Goal: Information Seeking & Learning: Learn about a topic

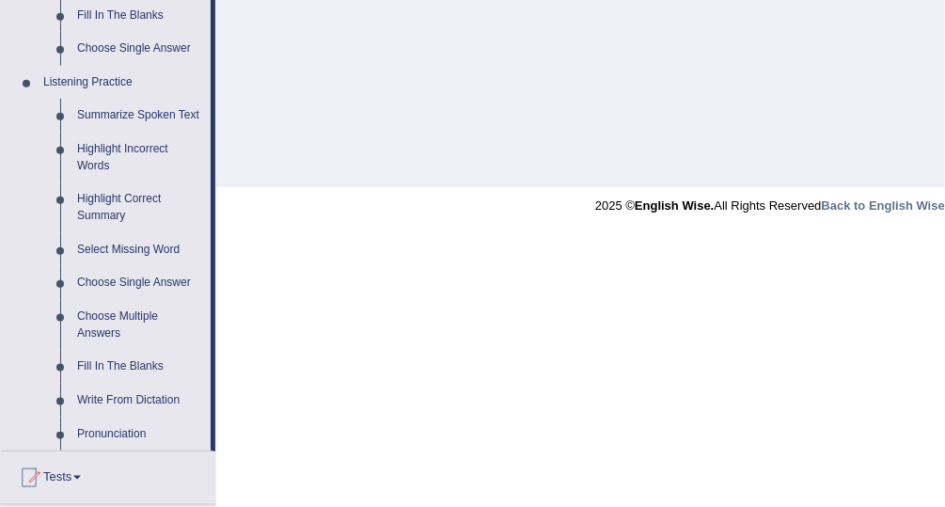
scroll to position [755, 0]
click at [126, 369] on link "Fill In The Blanks" at bounding box center [140, 366] width 142 height 34
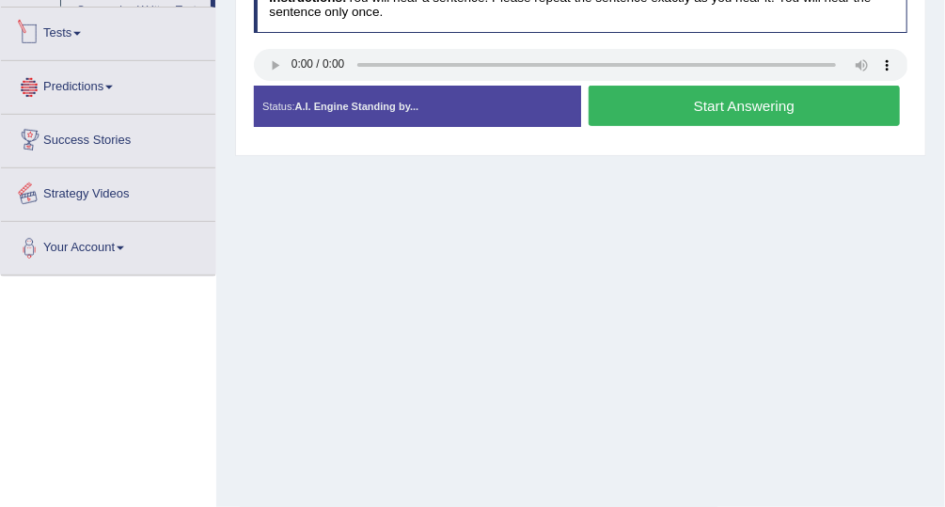
scroll to position [480, 0]
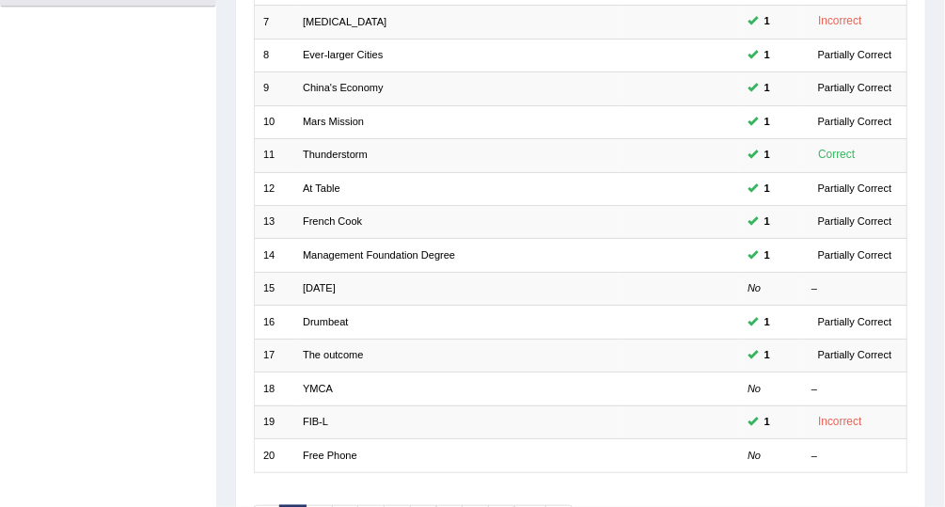
scroll to position [463, 0]
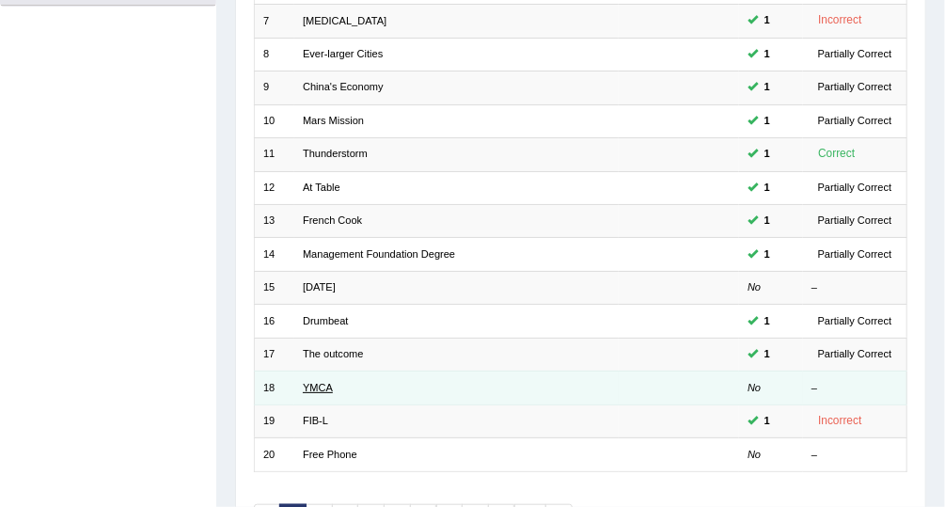
click at [329, 382] on link "YMCA" at bounding box center [318, 387] width 30 height 11
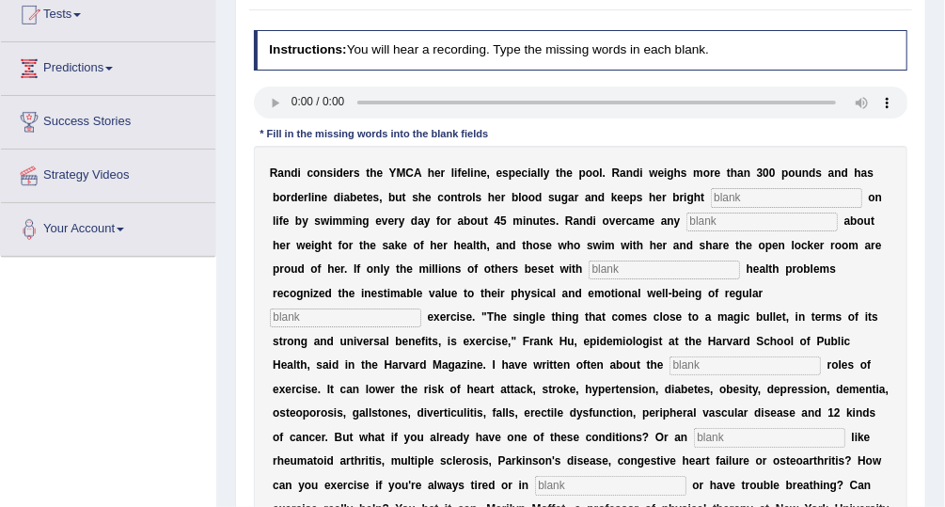
scroll to position [226, 0]
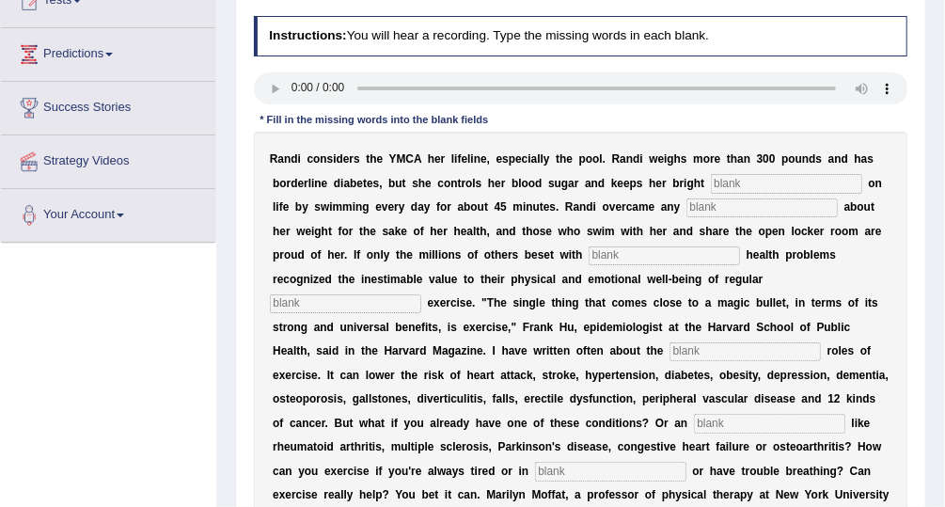
click at [910, 171] on div "Instructions: You will hear a recording. Type the missing words in each blank. …" at bounding box center [580, 342] width 662 height 668
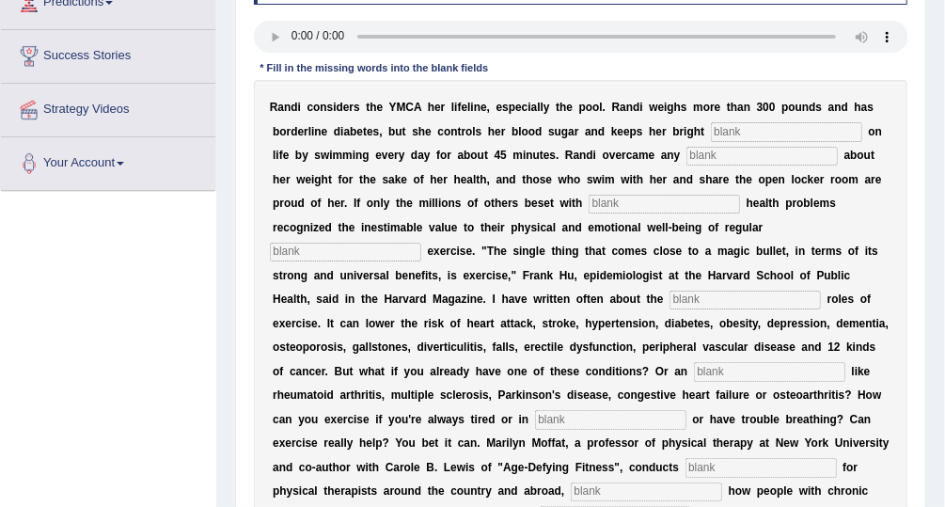
scroll to position [281, 0]
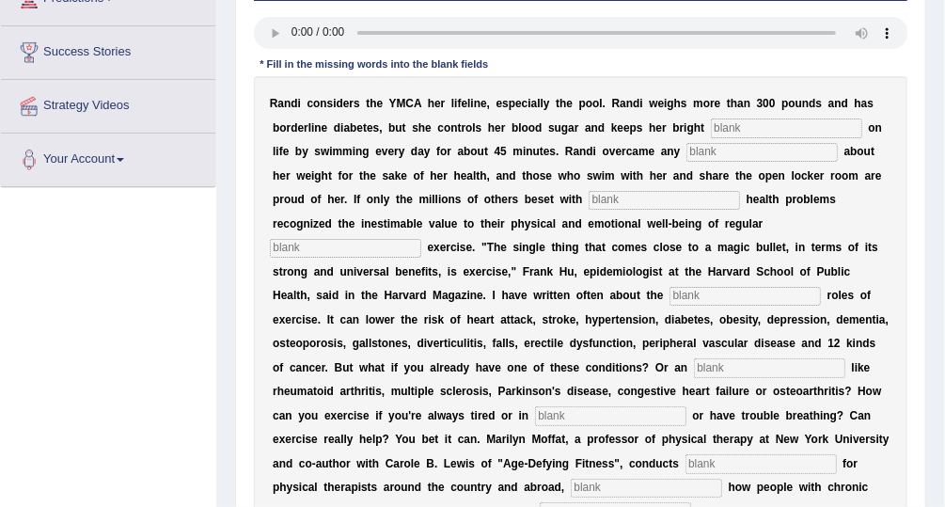
click at [688, 58] on div "Instructions: You will hear a recording. Type the missing words in each blank. …" at bounding box center [580, 287] width 662 height 668
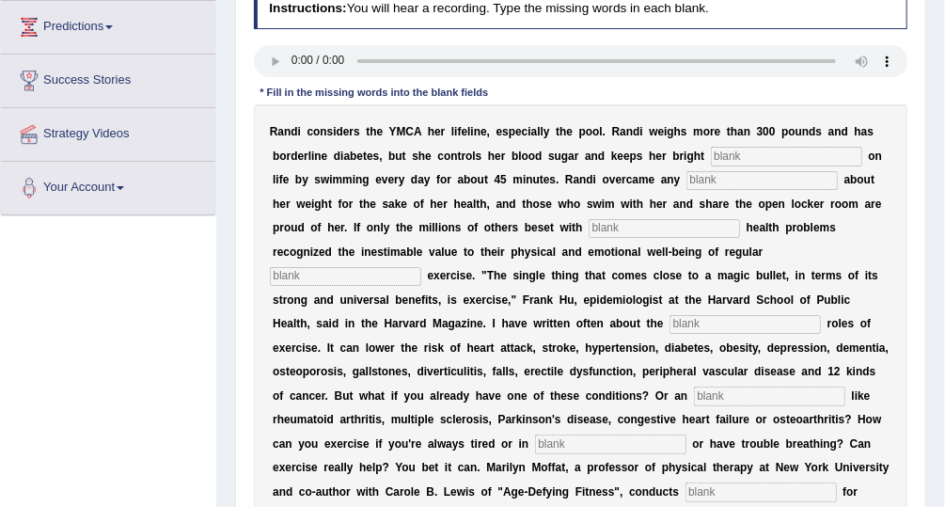
scroll to position [249, 0]
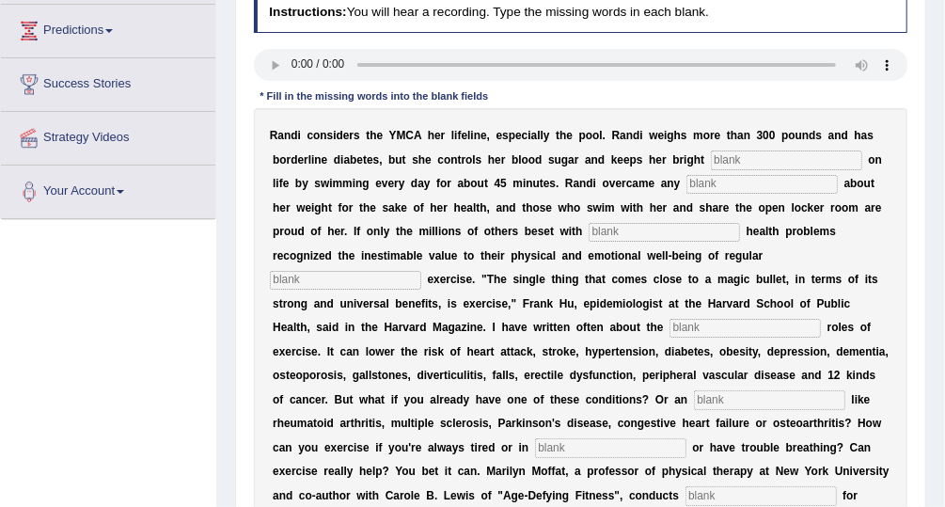
click at [711, 158] on input "text" at bounding box center [786, 160] width 151 height 19
type input "self consciausness"
click at [687, 179] on input "text" at bounding box center [762, 184] width 151 height 19
type input "ch"
drag, startPoint x: 721, startPoint y: 157, endPoint x: 626, endPoint y: 160, distance: 95.1
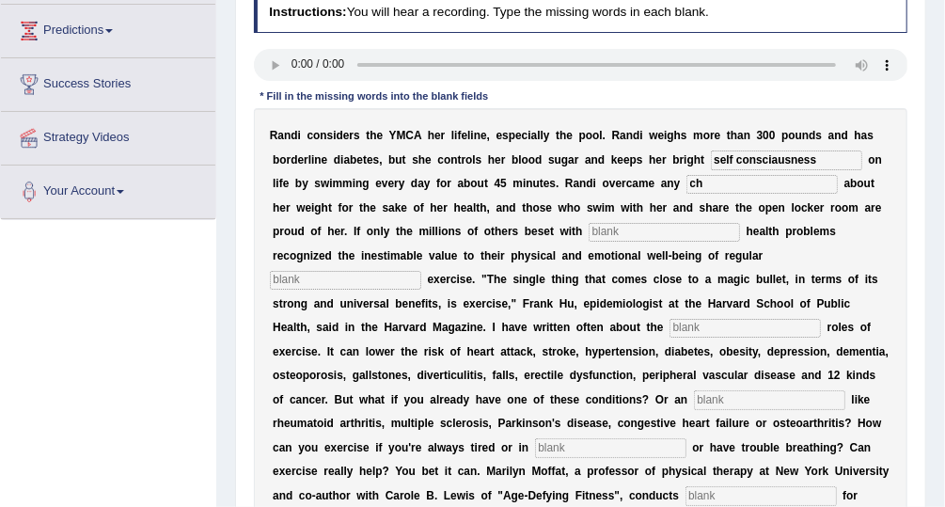
click at [711, 160] on input "self consciausness" at bounding box center [786, 160] width 151 height 19
type input "outlook"
click at [687, 177] on input "ch" at bounding box center [762, 184] width 151 height 19
type input "c"
type input "self conciausness"
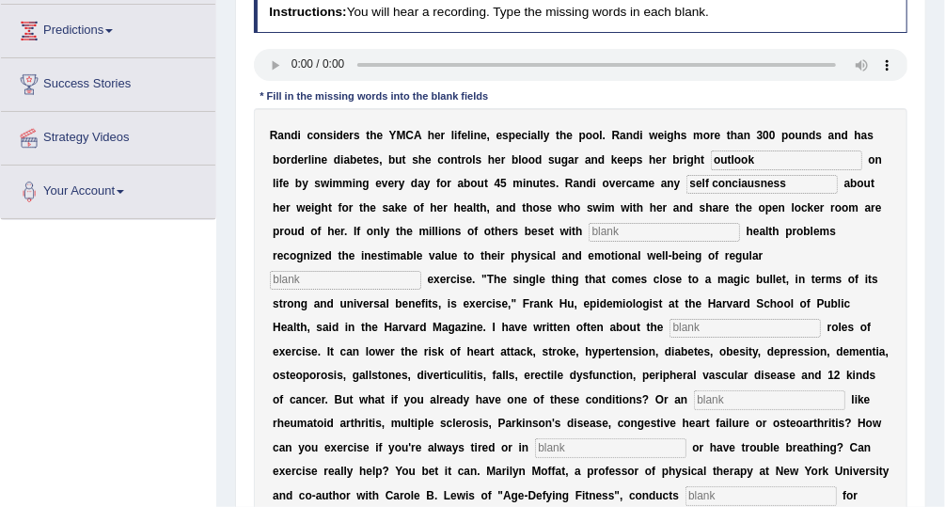
click at [589, 236] on input "text" at bounding box center [664, 232] width 151 height 19
type input "chronic"
click at [421, 271] on input "text" at bounding box center [345, 280] width 151 height 19
type input "ailment"
click at [718, 319] on input "text" at bounding box center [745, 328] width 151 height 19
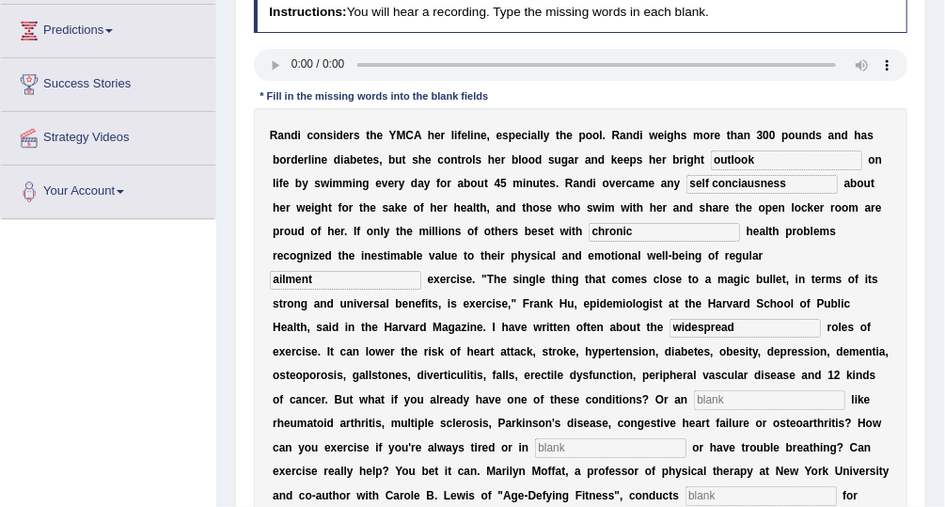
type input "widespread"
click at [722, 390] on input "text" at bounding box center [769, 399] width 151 height 19
type input "extracted"
click at [535, 438] on input "text" at bounding box center [610, 447] width 151 height 19
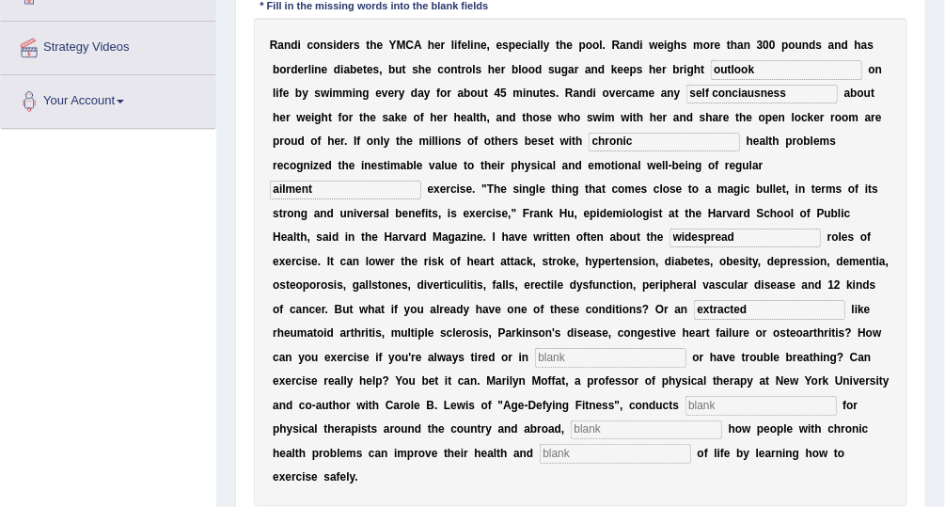
scroll to position [344, 0]
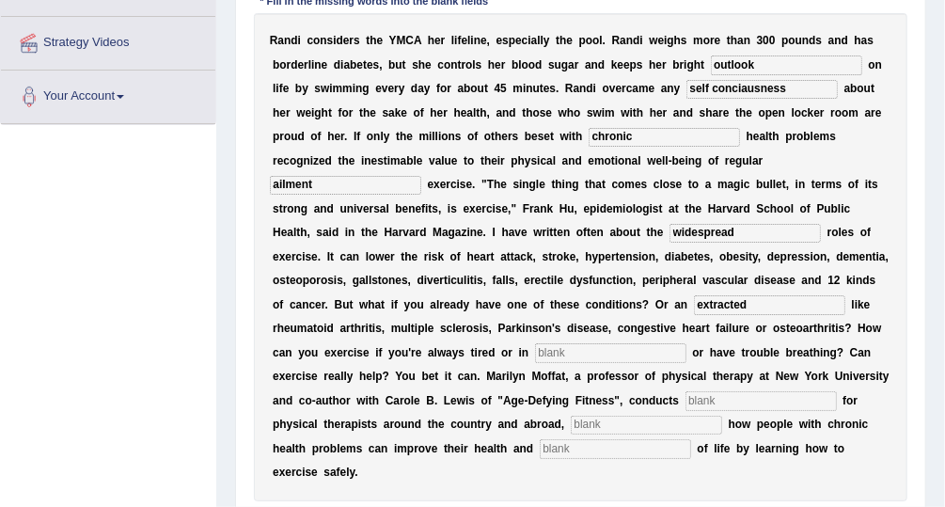
click at [540, 439] on input "text" at bounding box center [615, 448] width 151 height 19
type input "risk"
click at [571, 416] on input "text" at bounding box center [646, 425] width 151 height 19
type input "decisiverly"
click at [686, 391] on input "text" at bounding box center [761, 400] width 151 height 19
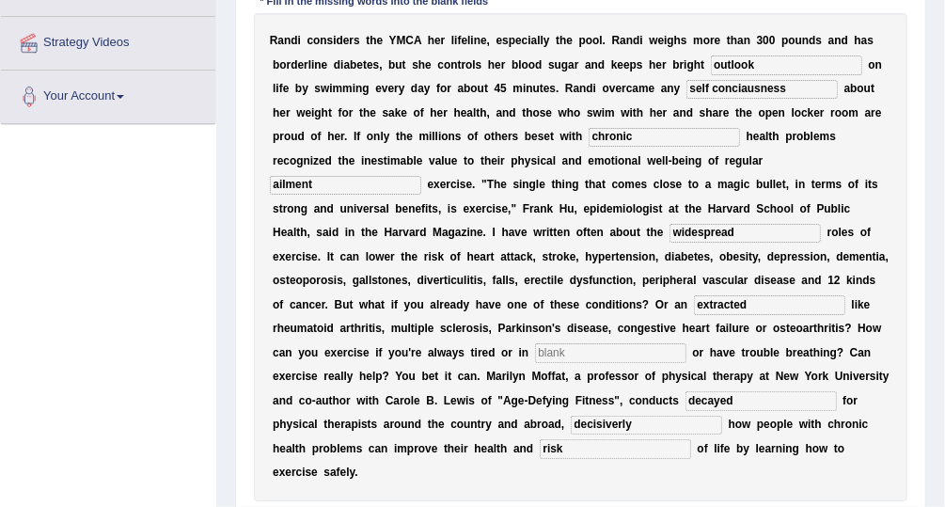
type input "decayed"
click at [535, 343] on input "text" at bounding box center [610, 352] width 151 height 19
type input "physical"
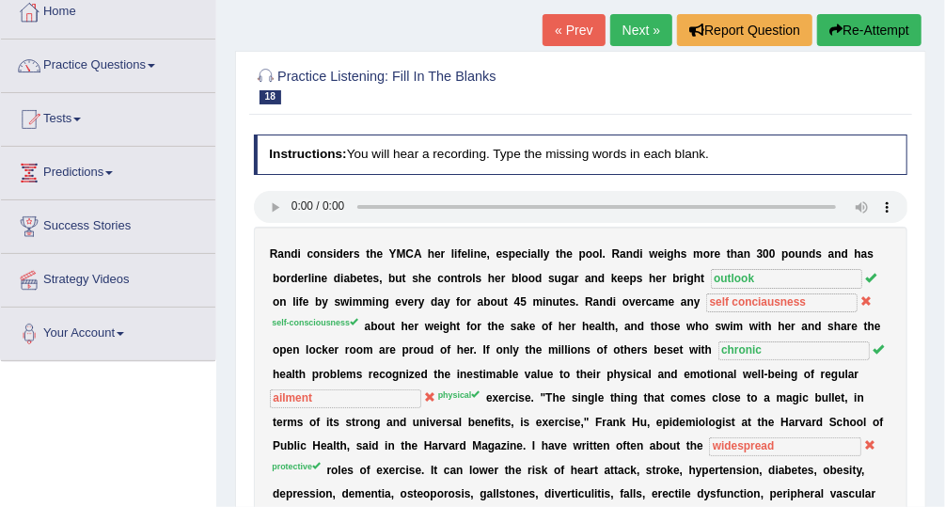
scroll to position [102, 0]
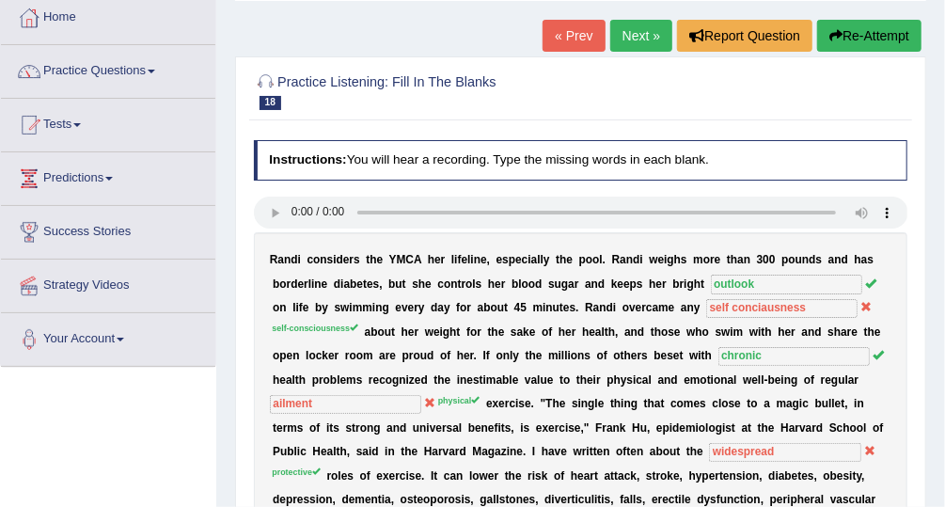
click at [656, 36] on link "Next »" at bounding box center [642, 36] width 62 height 32
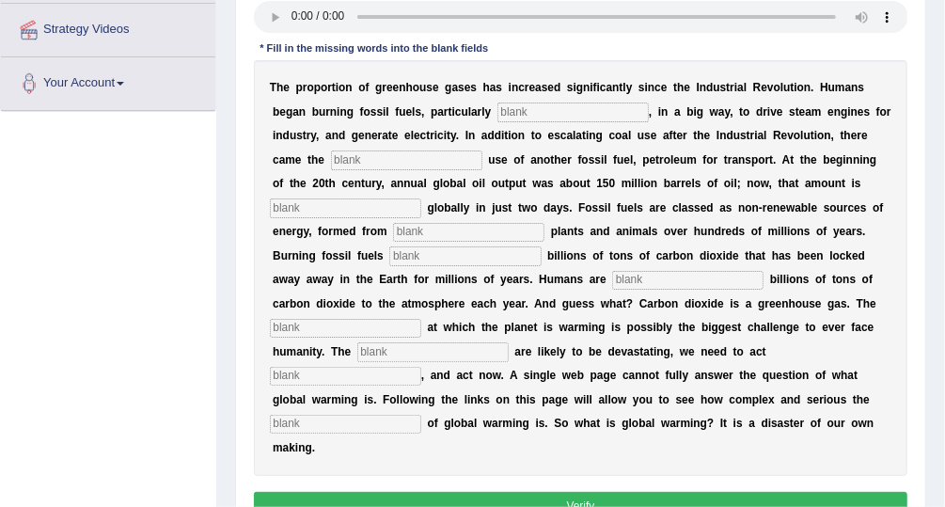
scroll to position [348, 0]
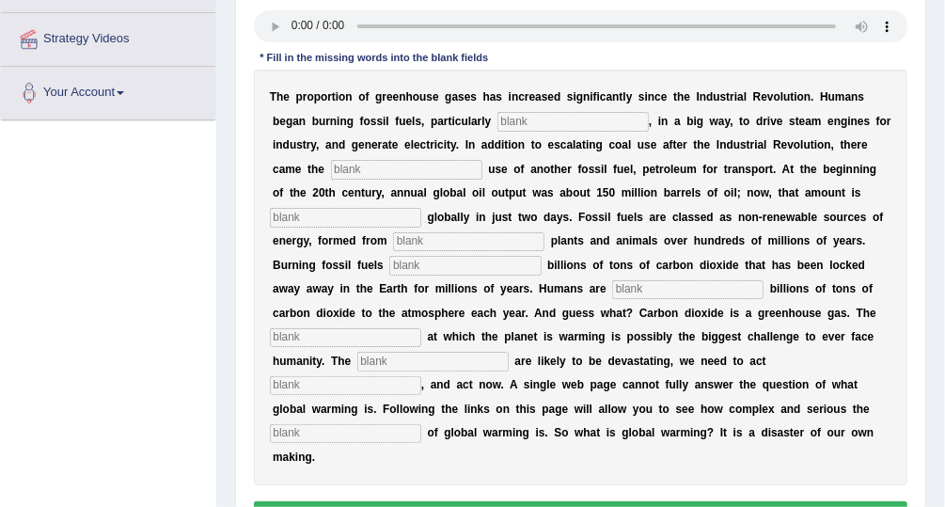
click at [500, 120] on input "text" at bounding box center [573, 121] width 151 height 19
type input "coal"
click at [385, 162] on input "text" at bounding box center [406, 169] width 151 height 19
type input "widespread"
click at [421, 208] on input "text" at bounding box center [345, 217] width 151 height 19
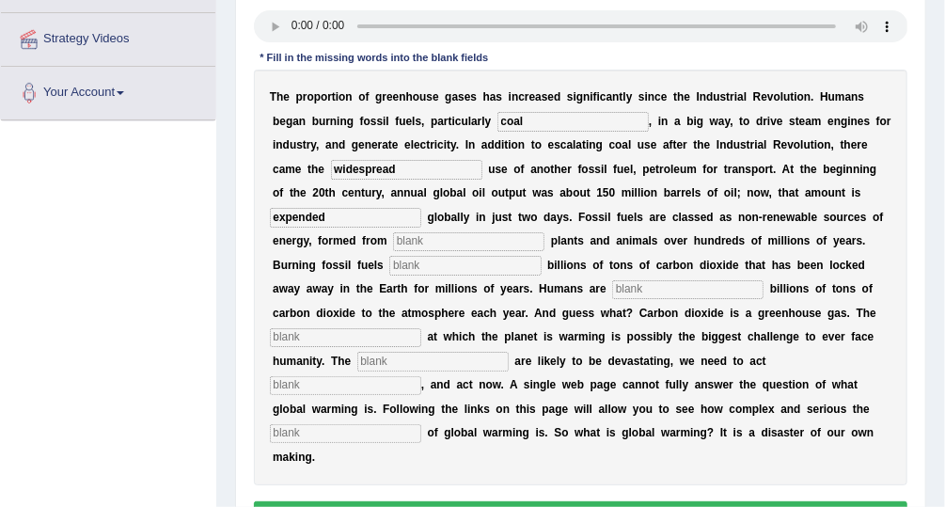
type input "expended"
click at [393, 238] on input "text" at bounding box center [468, 241] width 151 height 19
type input "decaded"
click at [389, 265] on input "text" at bounding box center [464, 265] width 151 height 19
type input "resleaseim"
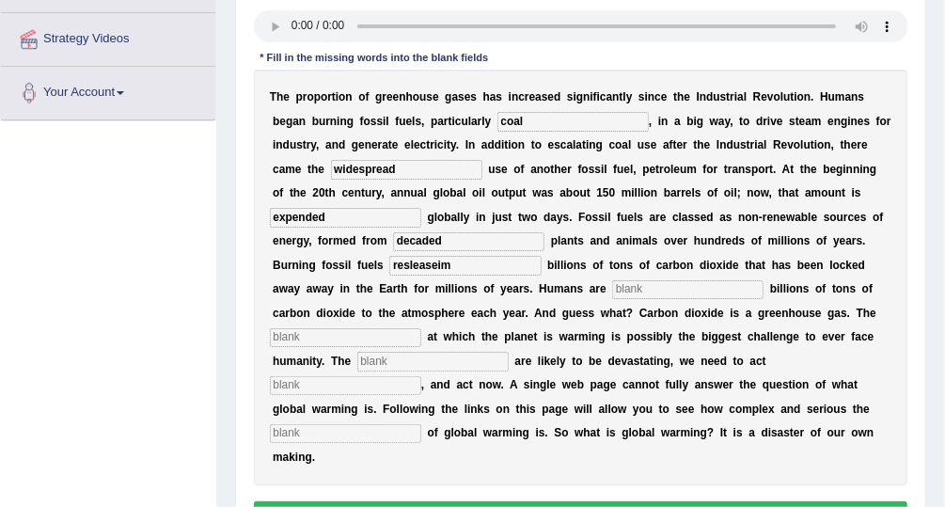
click at [612, 287] on input "text" at bounding box center [687, 289] width 151 height 19
type input "adding"
click at [421, 328] on input "text" at bounding box center [345, 337] width 151 height 19
type input "impact"
click at [509, 352] on input "text" at bounding box center [432, 361] width 151 height 19
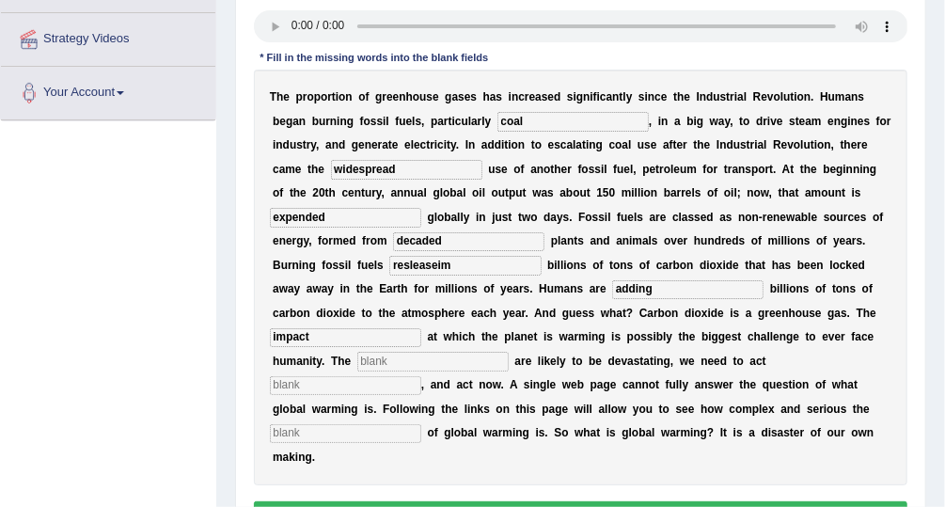
click at [411, 424] on input "text" at bounding box center [345, 433] width 151 height 19
type input "issuse"
click at [421, 376] on input "text" at bounding box center [345, 385] width 151 height 19
click at [509, 352] on input "text" at bounding box center [432, 361] width 151 height 19
type input "are"
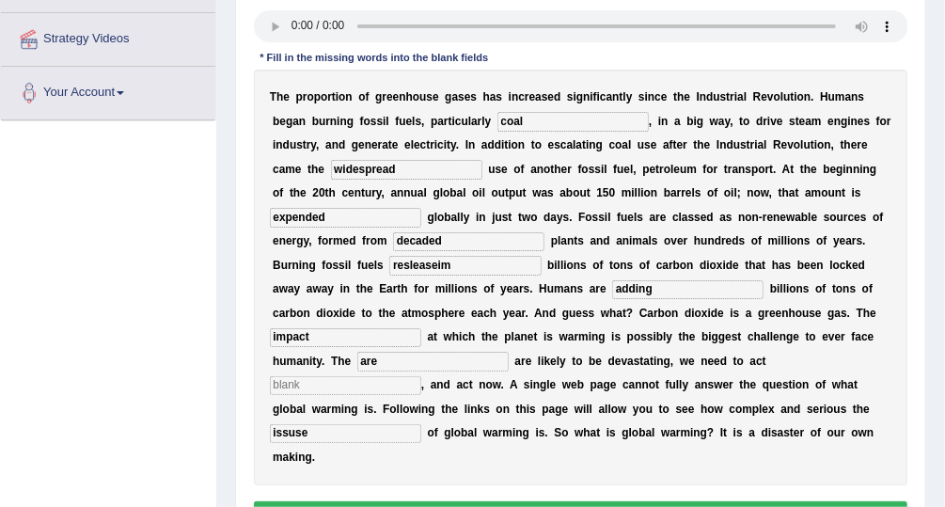
click at [421, 376] on input "text" at bounding box center [345, 385] width 151 height 19
type input "like"
click at [546, 501] on button "Verify" at bounding box center [581, 514] width 655 height 27
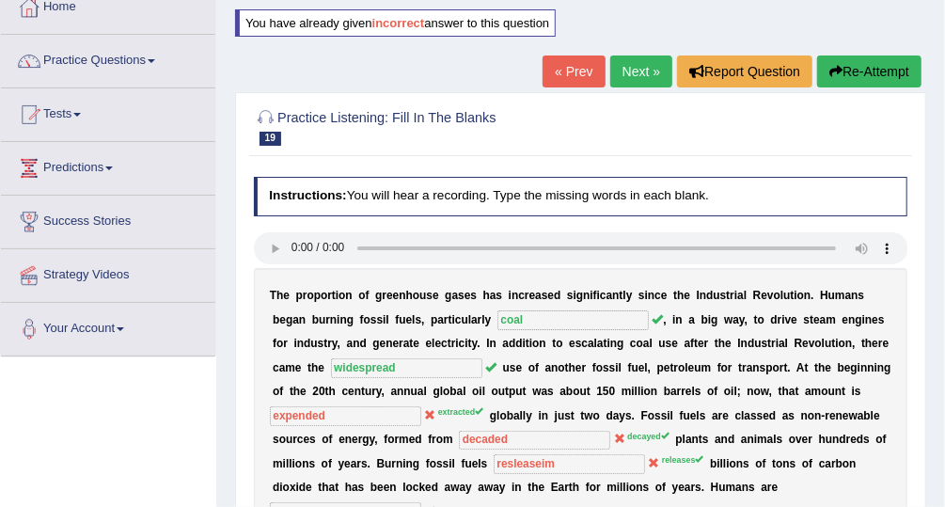
scroll to position [106, 0]
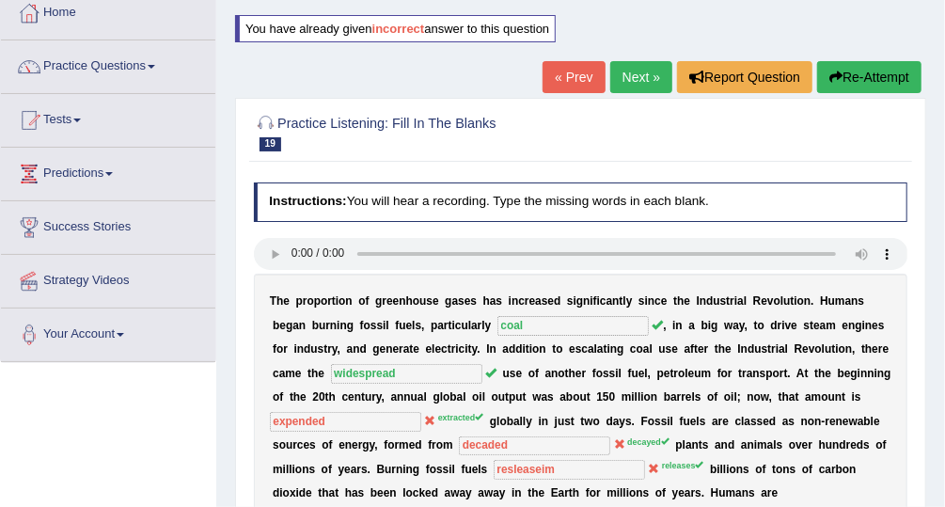
click at [642, 77] on link "Next »" at bounding box center [642, 77] width 62 height 32
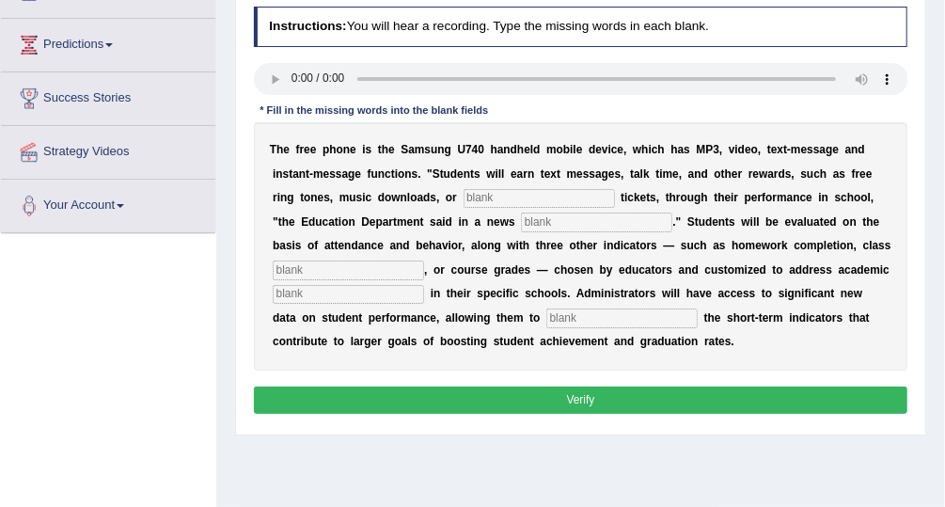
scroll to position [236, 0]
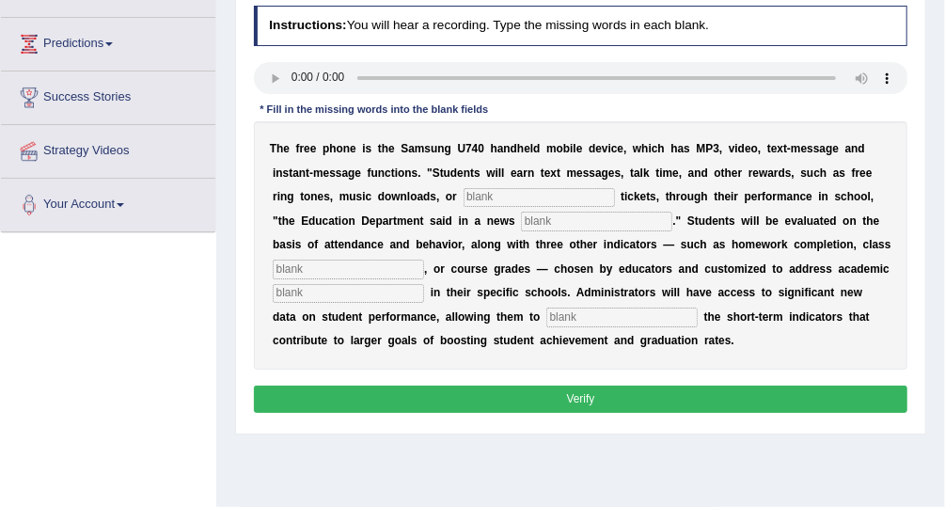
click at [464, 194] on input "text" at bounding box center [539, 197] width 151 height 19
type input "event"
click at [521, 222] on input "text" at bounding box center [596, 221] width 151 height 19
type input "release"
click at [424, 260] on input "text" at bounding box center [348, 269] width 151 height 19
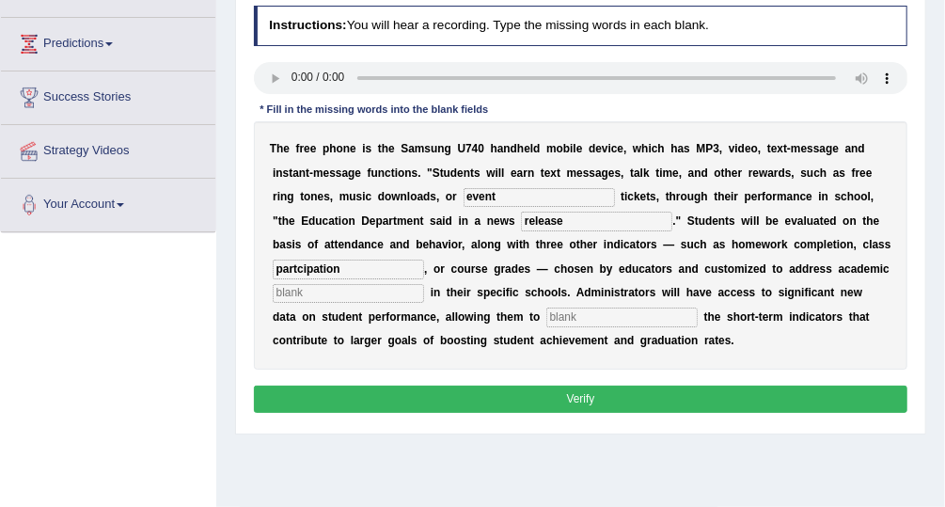
type input "partcipation"
click at [424, 284] on input "text" at bounding box center [348, 293] width 151 height 19
type input "performence"
click at [547, 313] on input "text" at bounding box center [622, 317] width 151 height 19
type input "wrote"
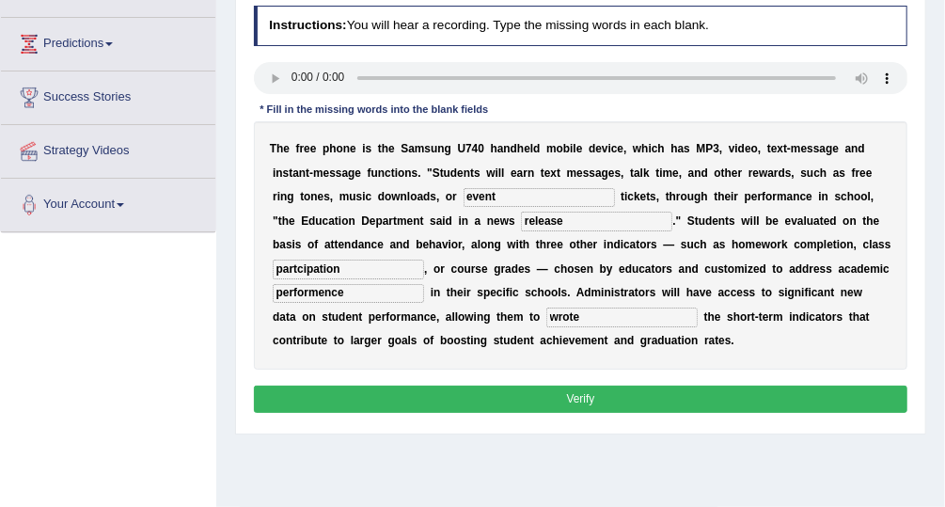
click at [494, 389] on button "Verify" at bounding box center [581, 399] width 655 height 27
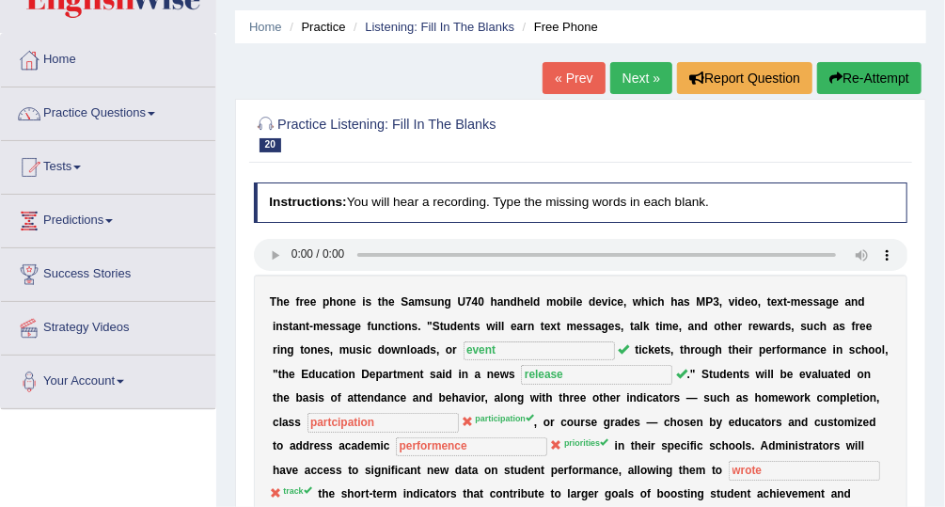
scroll to position [29, 0]
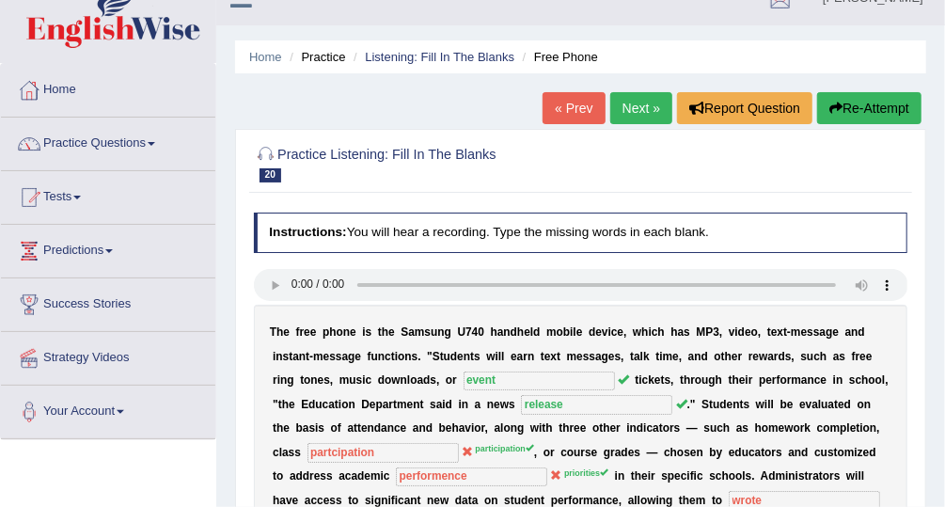
click at [637, 106] on link "Next »" at bounding box center [642, 108] width 62 height 32
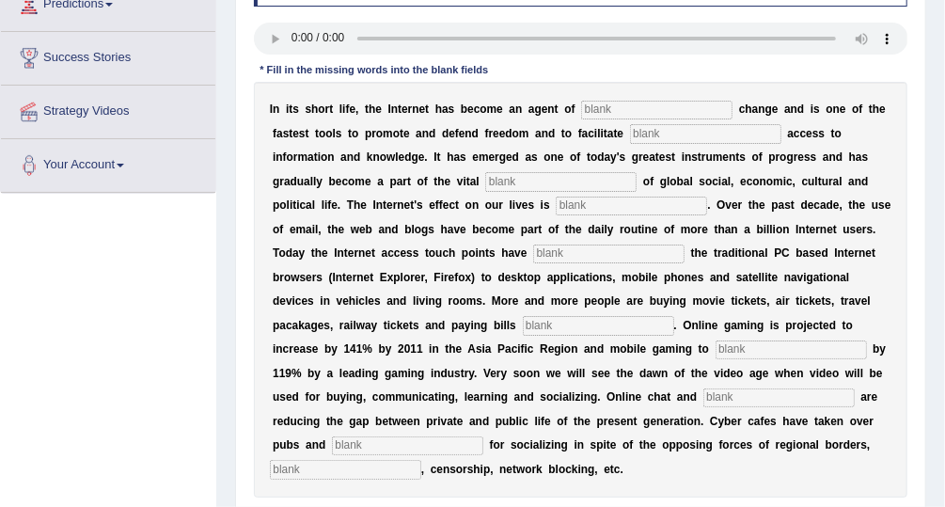
scroll to position [283, 0]
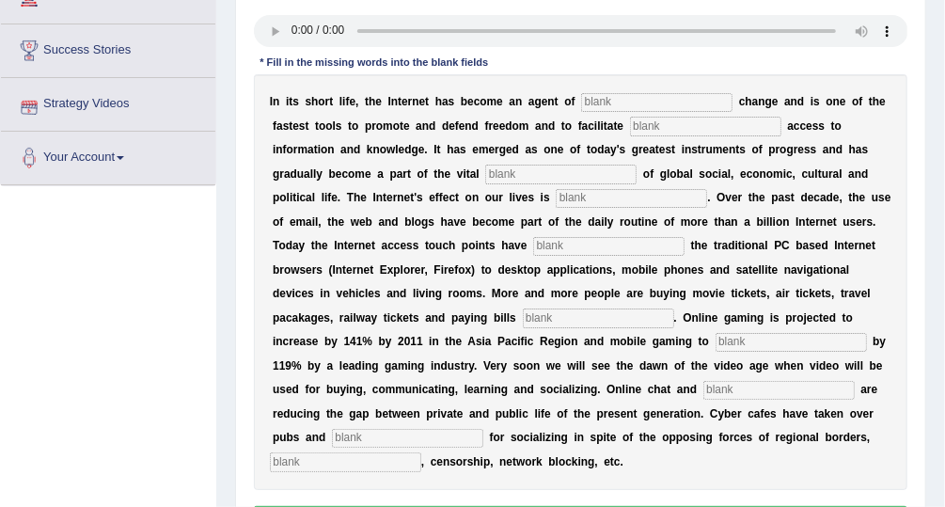
click at [402, 453] on input "text" at bounding box center [345, 462] width 151 height 19
type input "copyright"
click at [484, 429] on input "text" at bounding box center [407, 438] width 151 height 19
type input "bars"
click at [596, 99] on input "text" at bounding box center [656, 102] width 151 height 19
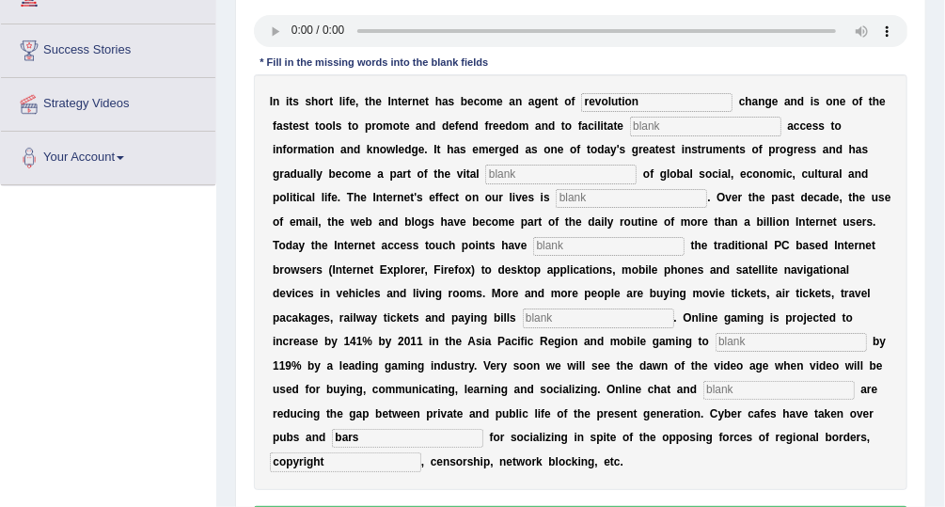
type input "revolution"
click at [630, 124] on input "text" at bounding box center [705, 126] width 151 height 19
type input "demorative"
click at [485, 175] on input "text" at bounding box center [560, 174] width 151 height 19
type input "infrastration"
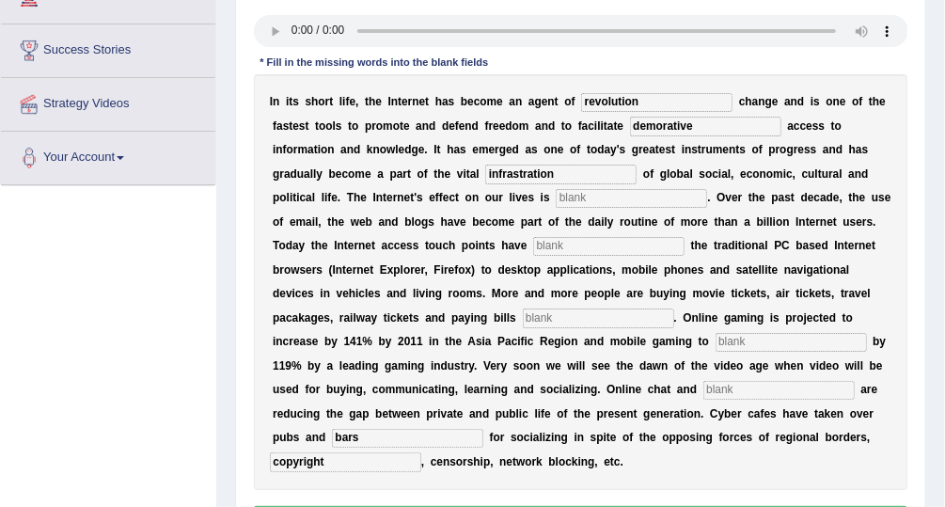
click at [556, 199] on input "text" at bounding box center [631, 198] width 151 height 19
type input "previsices"
click at [533, 248] on input "text" at bounding box center [608, 246] width 151 height 19
click at [533, 242] on input "text" at bounding box center [608, 246] width 151 height 19
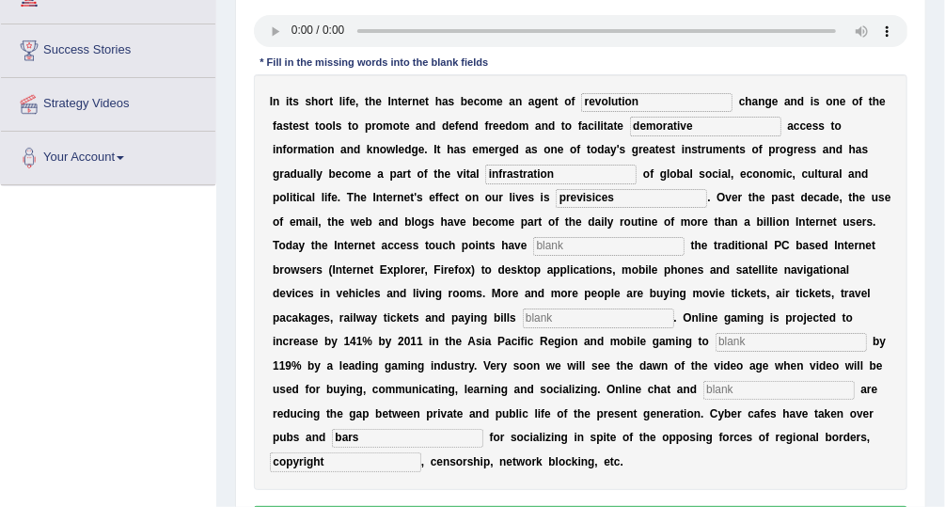
click at [533, 249] on input "text" at bounding box center [608, 246] width 151 height 19
click at [181, 263] on div "Toggle navigation Home Practice Questions Speaking Practice Read Aloud Repeat S…" at bounding box center [472, 206] width 945 height 978
click at [533, 249] on input "text" at bounding box center [608, 246] width 151 height 19
type input "outgrown"
click at [675, 309] on input "text" at bounding box center [598, 318] width 151 height 19
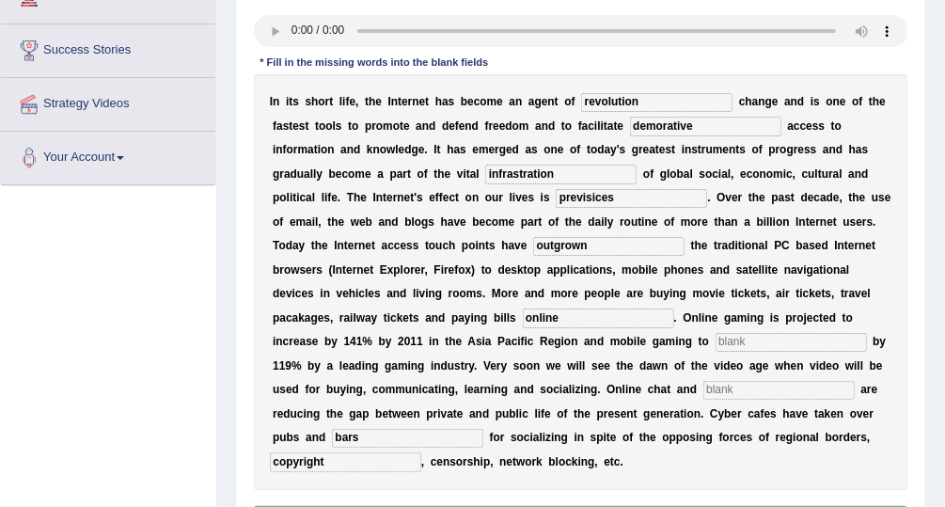
type input "online"
click at [716, 339] on input "text" at bounding box center [791, 342] width 151 height 19
click at [802, 354] on div "I n i t s s h o r t l i f e , t h e I n t e r n e t h a s b e c o m e a n a g e…" at bounding box center [581, 282] width 655 height 416
click at [716, 341] on input "text" at bounding box center [791, 342] width 151 height 19
type input "plrt"
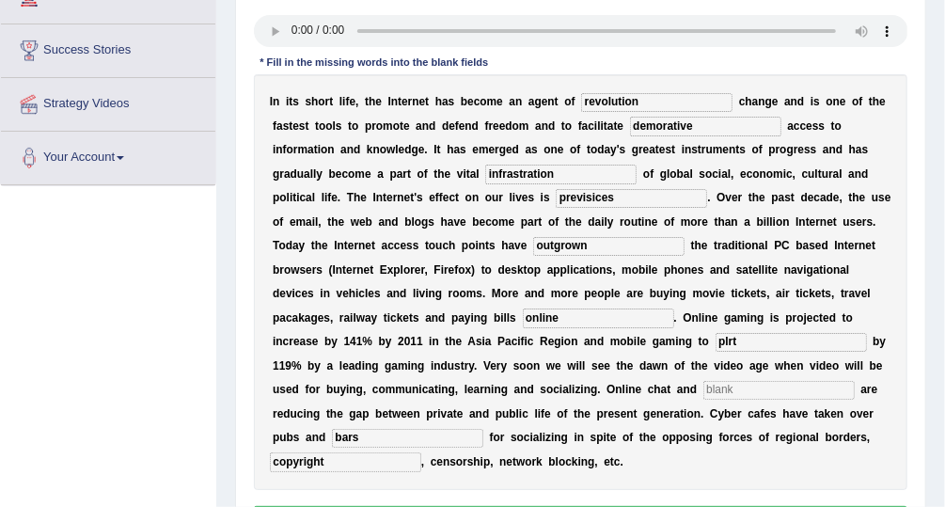
click at [704, 388] on input "text" at bounding box center [779, 390] width 151 height 19
type input "videos"
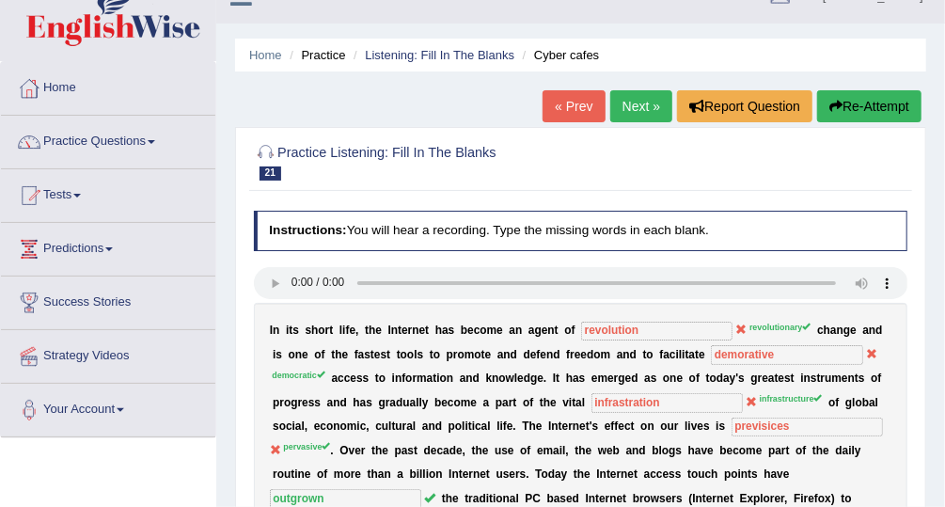
scroll to position [0, 0]
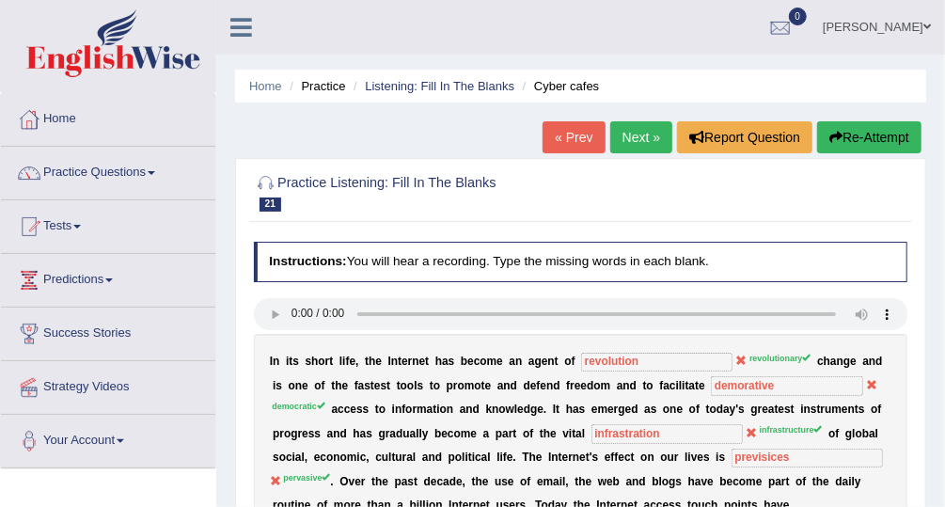
click at [649, 144] on link "Next »" at bounding box center [642, 137] width 62 height 32
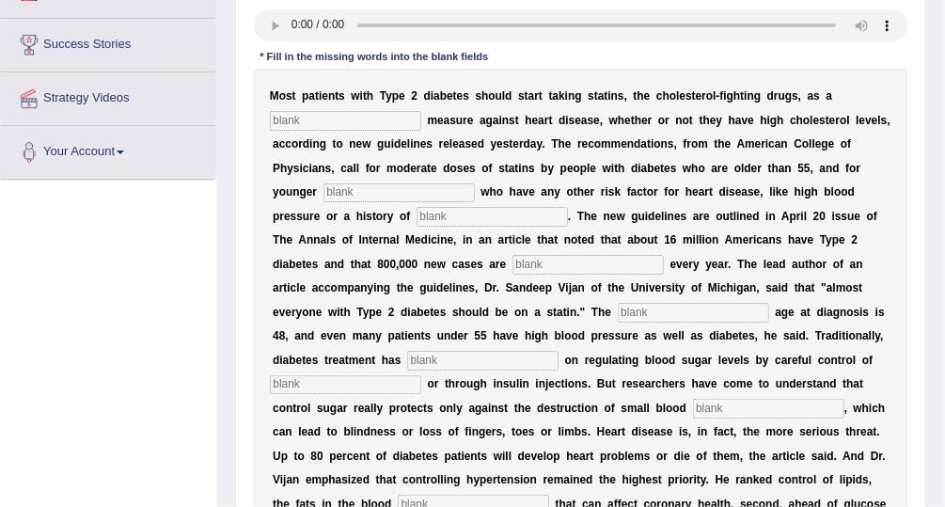
scroll to position [297, 0]
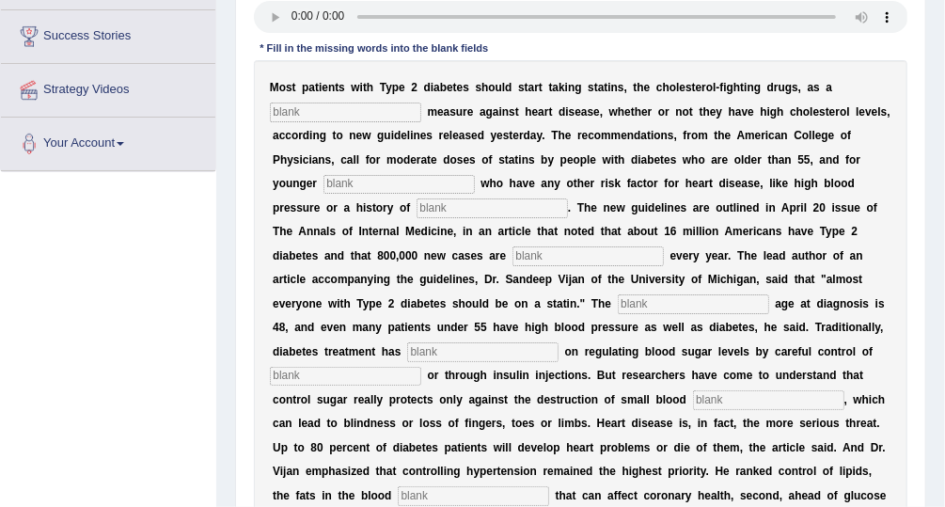
click at [291, 110] on input "text" at bounding box center [345, 112] width 151 height 19
type input "prevententive"
click at [324, 188] on input "text" at bounding box center [399, 184] width 151 height 19
type input "patice"
click at [417, 208] on input "text" at bounding box center [492, 208] width 151 height 19
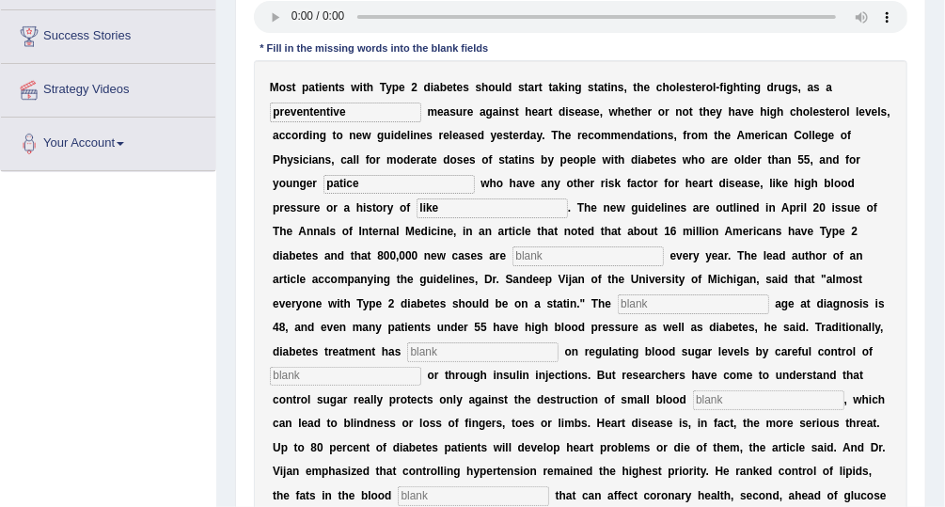
type input "like"
click at [513, 257] on input "text" at bounding box center [588, 255] width 151 height 19
type input "digonones"
click at [618, 304] on input "text" at bounding box center [693, 303] width 151 height 19
type input "average"
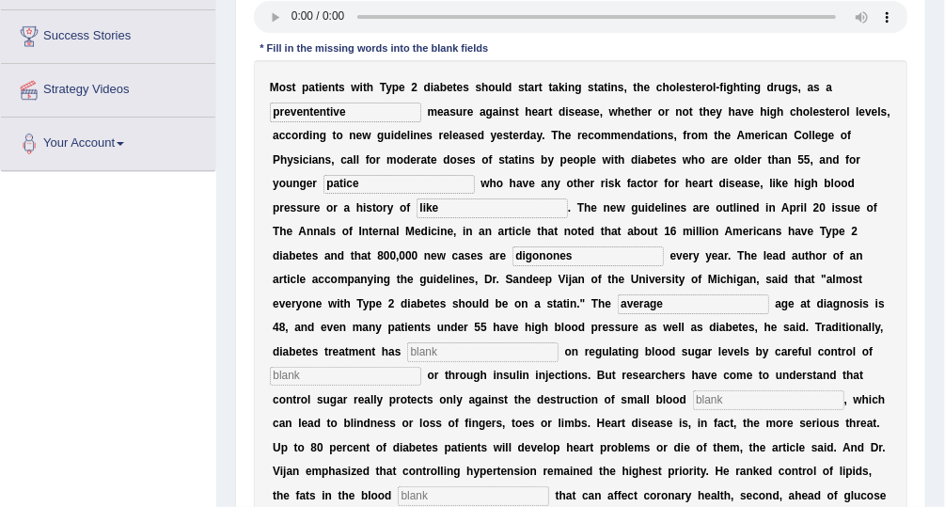
click at [559, 342] on input "text" at bounding box center [482, 351] width 151 height 19
type input "depend"
click at [421, 367] on input "text" at bounding box center [345, 376] width 151 height 19
click at [421, 367] on input "trement" at bounding box center [345, 376] width 151 height 19
type input "treatment"
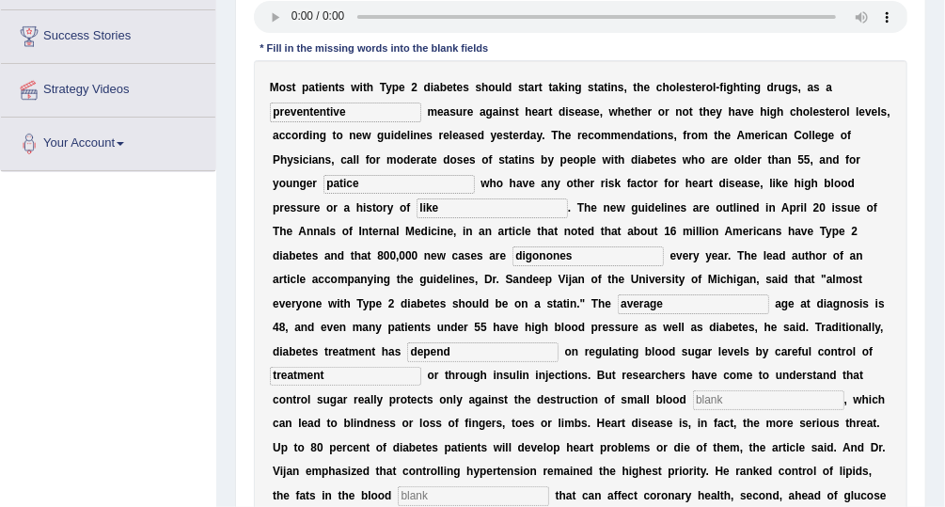
click at [693, 399] on input "text" at bounding box center [768, 399] width 151 height 19
type input "diet"
click at [521, 486] on input "text" at bounding box center [473, 495] width 151 height 19
type input "values"
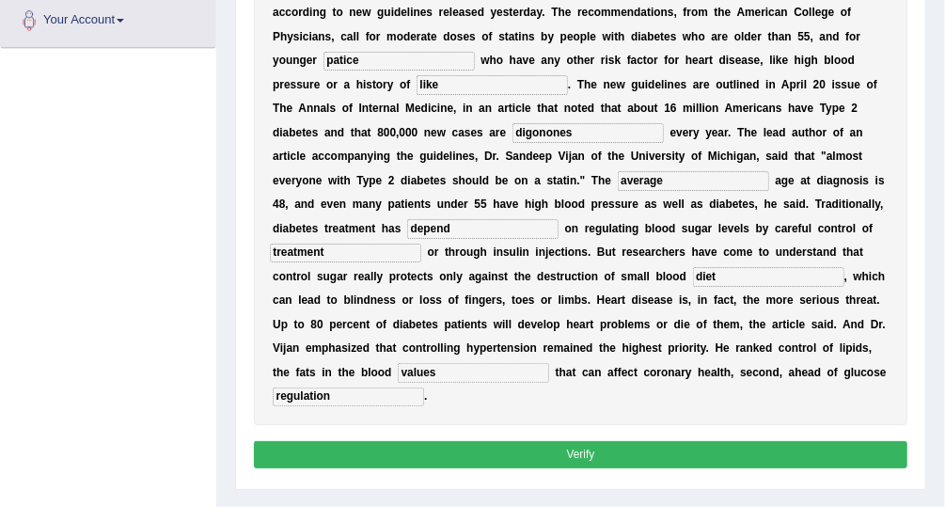
scroll to position [423, 0]
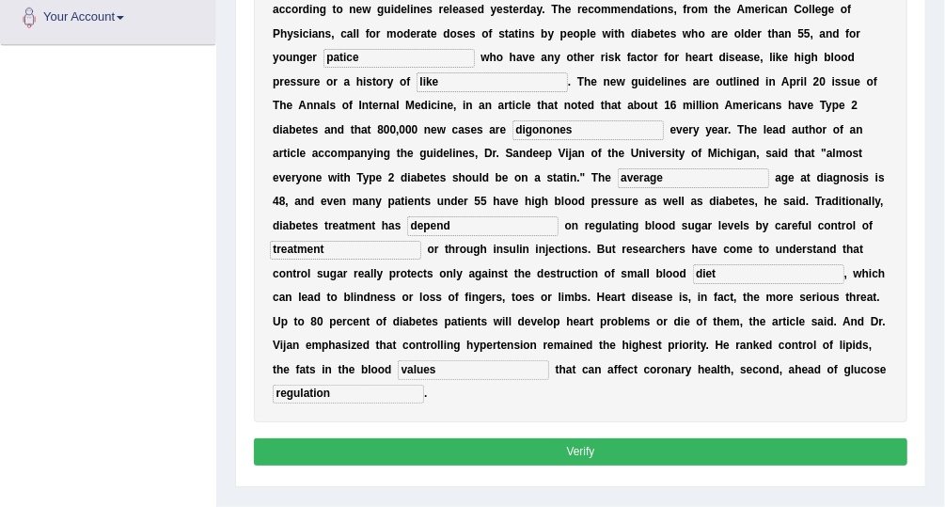
type input "regulation"
click at [755, 438] on button "Verify" at bounding box center [581, 451] width 655 height 27
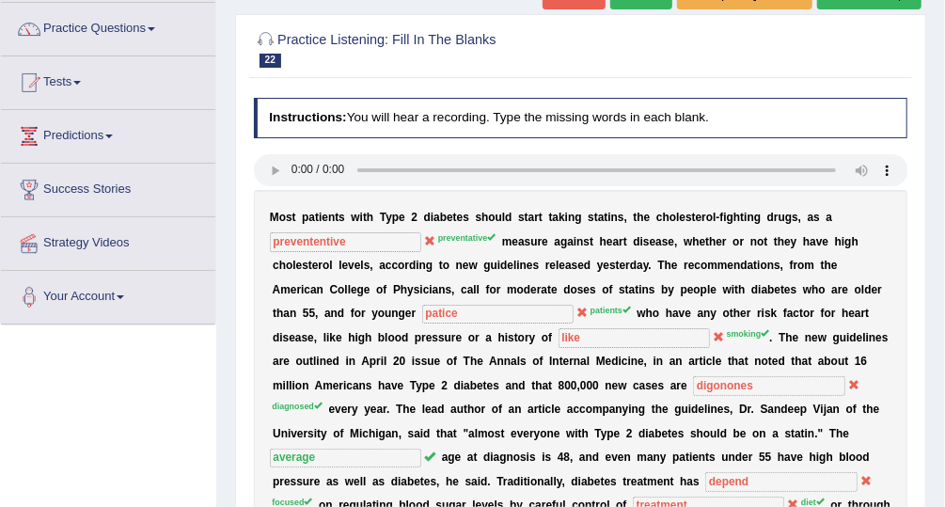
scroll to position [141, 0]
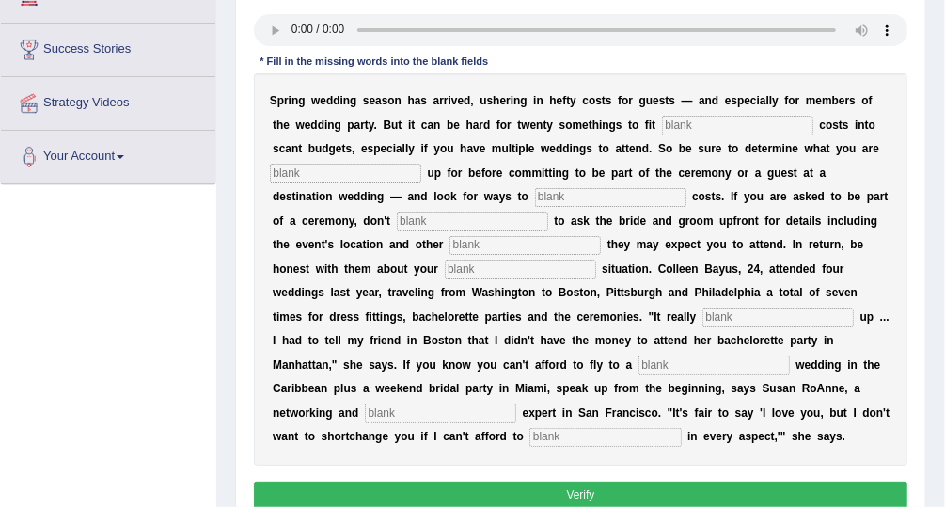
scroll to position [287, 0]
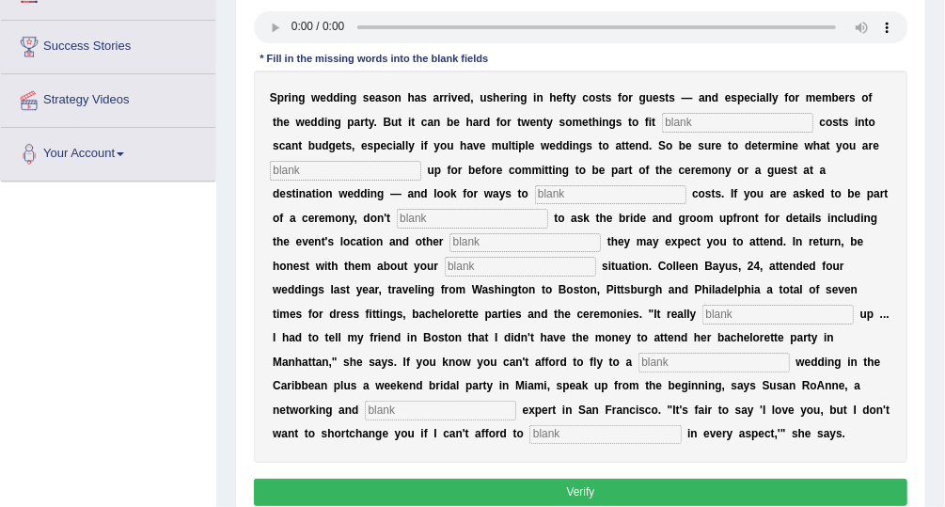
click at [681, 425] on input "text" at bounding box center [605, 434] width 151 height 19
type input "participate"
click at [662, 123] on input "text" at bounding box center [737, 122] width 151 height 19
type input "extra"
click at [356, 177] on input "text" at bounding box center [345, 170] width 151 height 19
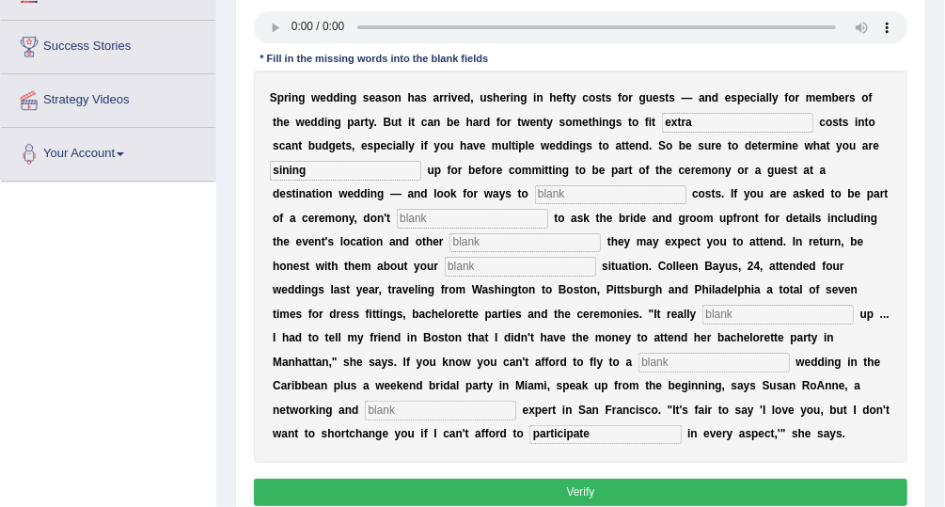
type input "sining"
click at [535, 190] on input "text" at bounding box center [610, 194] width 151 height 19
type input "track"
click at [397, 214] on input "text" at bounding box center [472, 218] width 151 height 19
type input "hesitate"
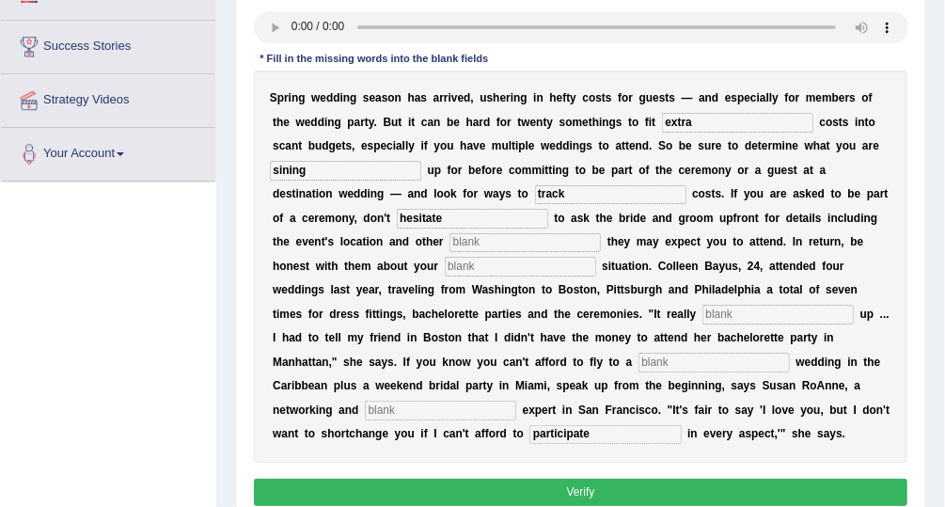
click at [450, 245] on input "text" at bounding box center [525, 242] width 151 height 19
type input "function"
click at [445, 268] on input "text" at bounding box center [520, 266] width 151 height 19
type input "finincial"
click at [703, 317] on input "text" at bounding box center [778, 314] width 151 height 19
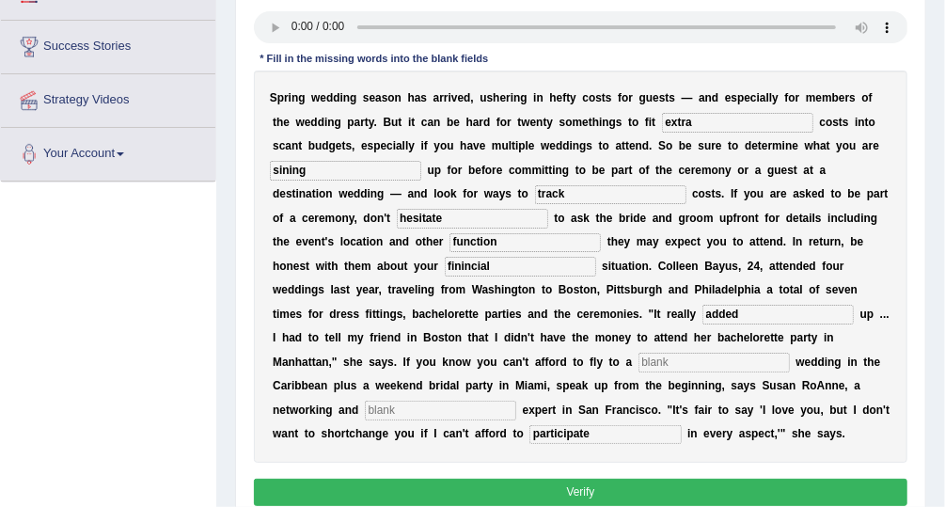
type input "added"
click at [639, 356] on input "text" at bounding box center [714, 362] width 151 height 19
type input "destination"
click at [516, 401] on input "text" at bounding box center [440, 410] width 151 height 19
type input "addicated"
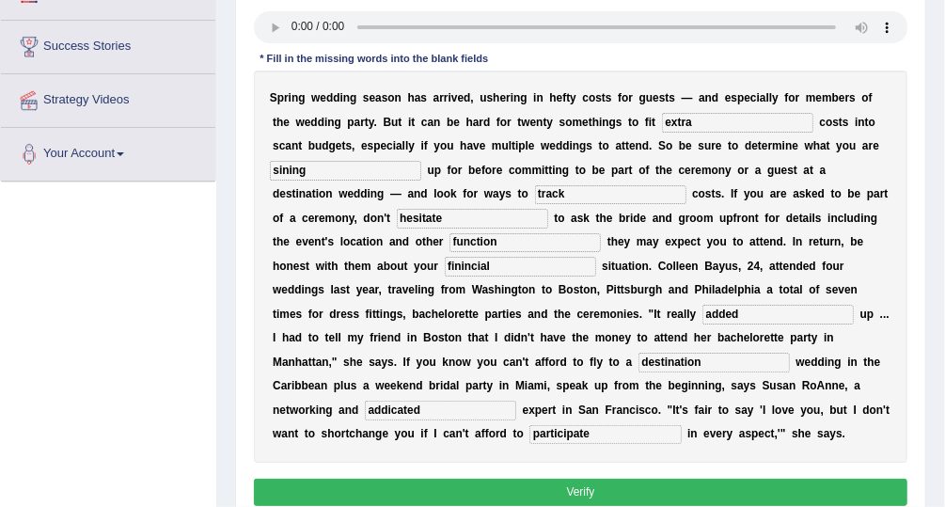
click at [708, 494] on button "Verify" at bounding box center [581, 492] width 655 height 27
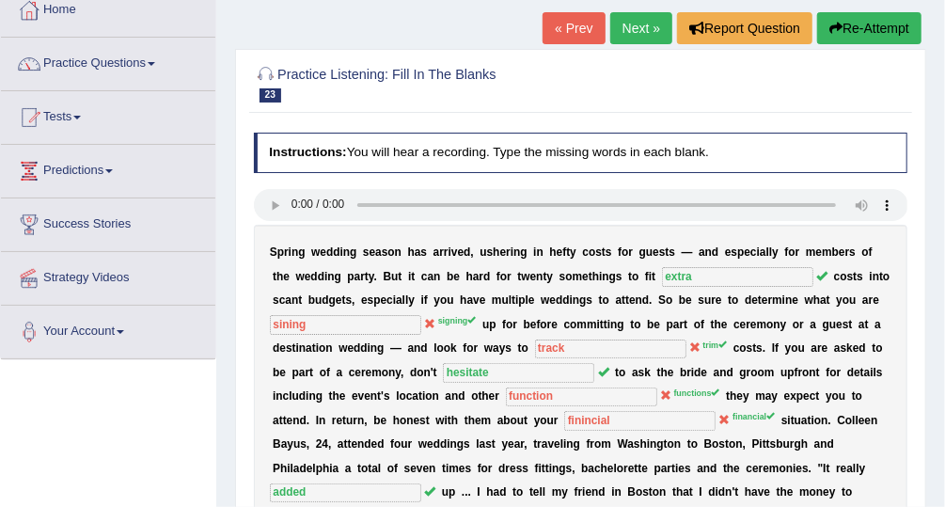
scroll to position [106, 0]
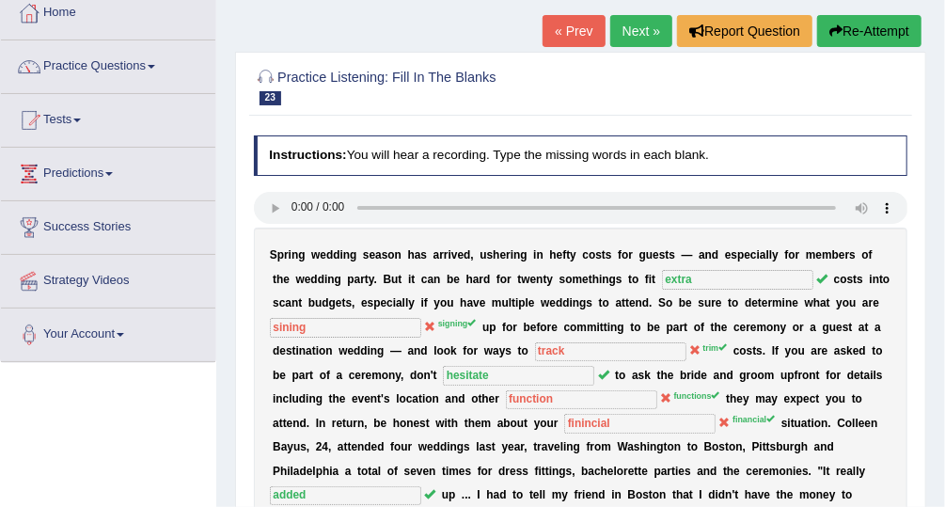
click at [637, 33] on link "Next »" at bounding box center [642, 31] width 62 height 32
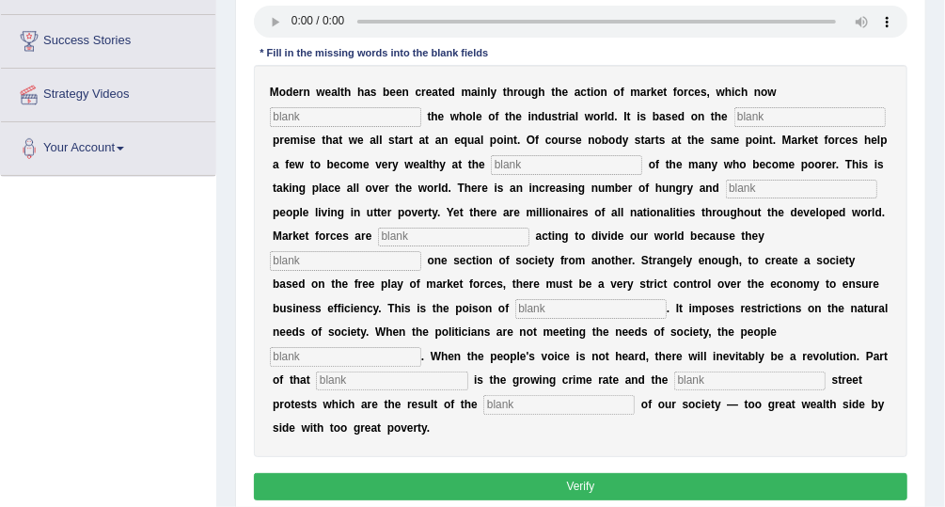
scroll to position [291, 0]
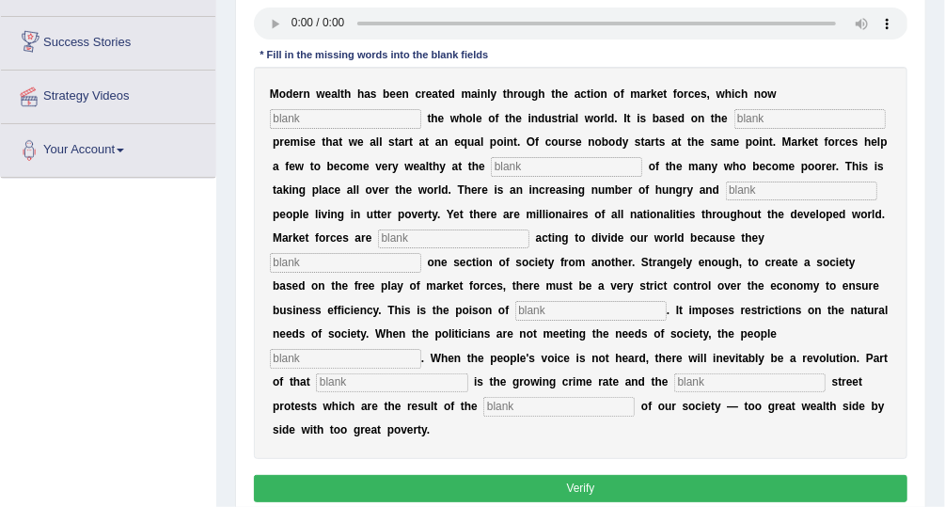
click at [735, 121] on input "text" at bounding box center [810, 118] width 151 height 19
click at [421, 109] on input "text" at bounding box center [345, 118] width 151 height 19
type input "domenent"
click at [735, 118] on input "text" at bounding box center [810, 118] width 151 height 19
type input "false"
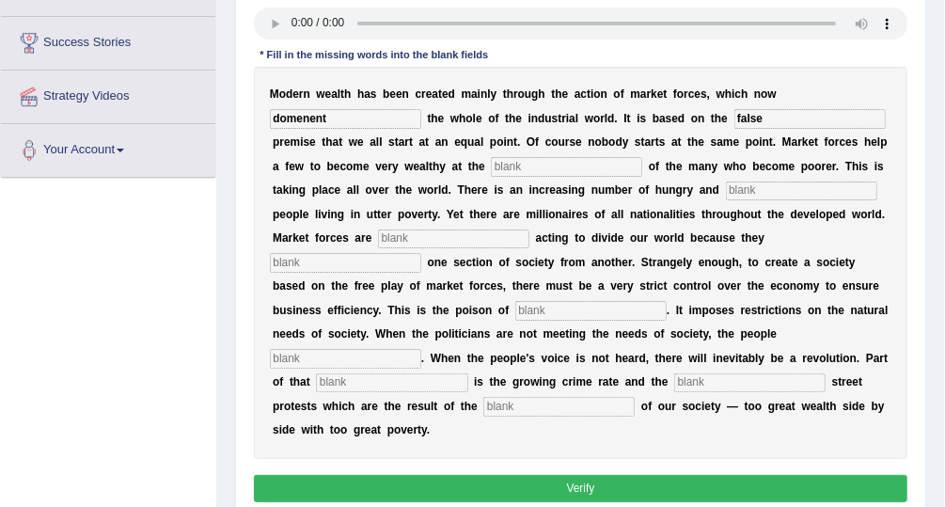
click at [491, 164] on input "text" at bounding box center [566, 166] width 151 height 19
type input "expence"
click at [726, 184] on input "text" at bounding box center [801, 191] width 151 height 19
type input "s"
type input "desparate"
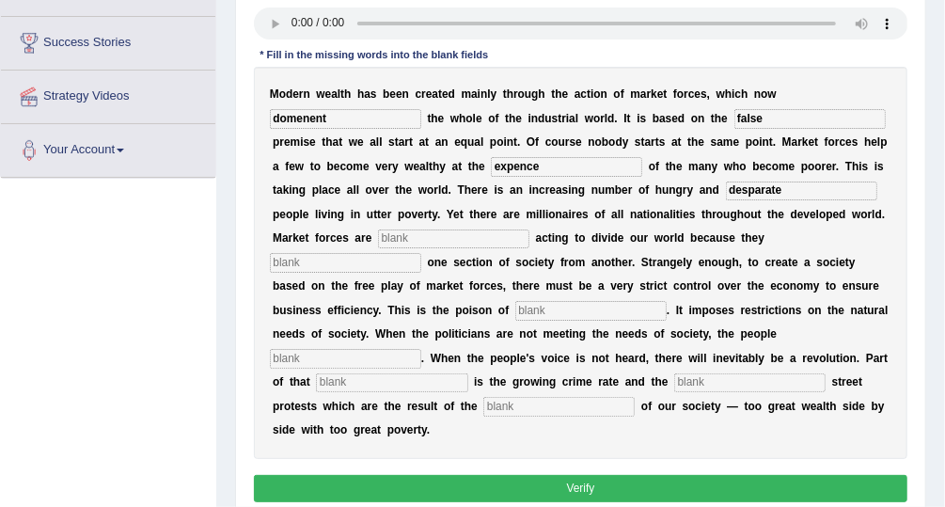
click at [421, 253] on input "text" at bounding box center [345, 262] width 151 height 19
type input "negatively"
click at [421, 349] on input "text" at bounding box center [345, 358] width 151 height 19
type input "comertinal"
click at [675, 373] on input "text" at bounding box center [750, 382] width 151 height 19
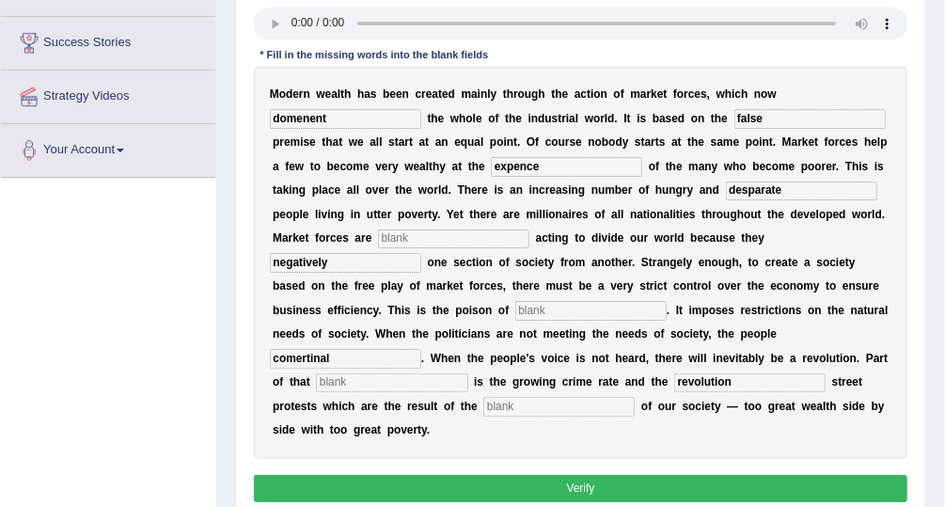
type input "revolution"
click at [468, 373] on input "text" at bounding box center [391, 382] width 151 height 19
type input "revoled"
click at [484, 397] on input "text" at bounding box center [559, 406] width 151 height 19
type input "crime"
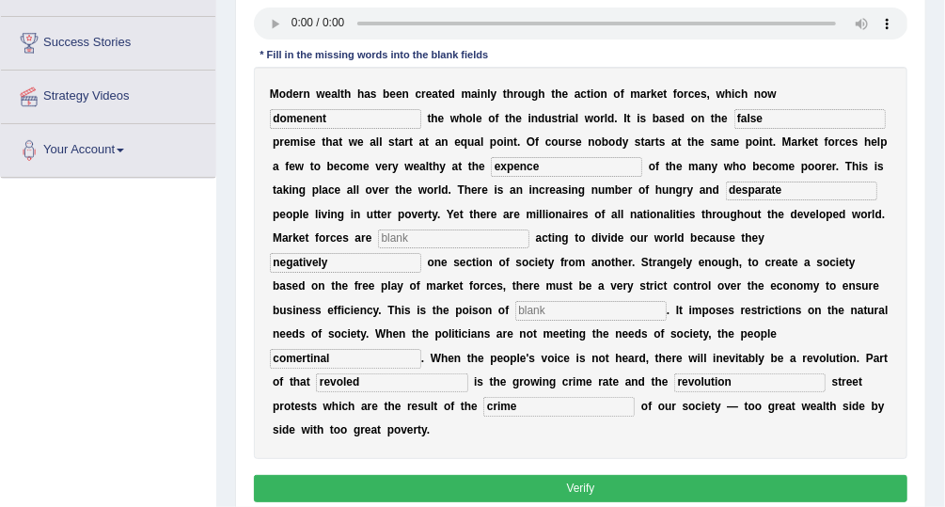
click at [394, 475] on button "Verify" at bounding box center [581, 488] width 655 height 27
click at [395, 475] on button "Verify" at bounding box center [581, 488] width 655 height 27
click at [530, 230] on input "text" at bounding box center [453, 239] width 151 height 19
type input "divide"
click at [600, 301] on input "text" at bounding box center [591, 310] width 151 height 19
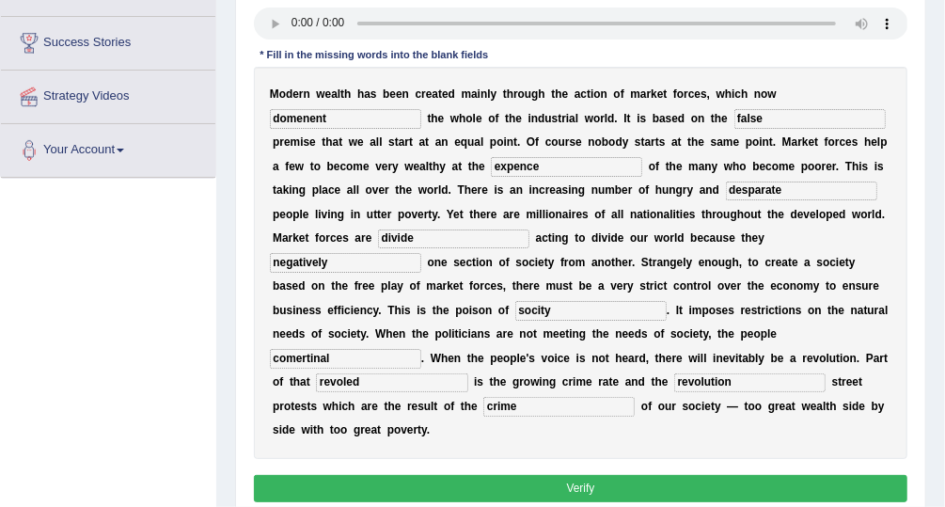
type input "socity"
click at [620, 475] on button "Verify" at bounding box center [581, 488] width 655 height 27
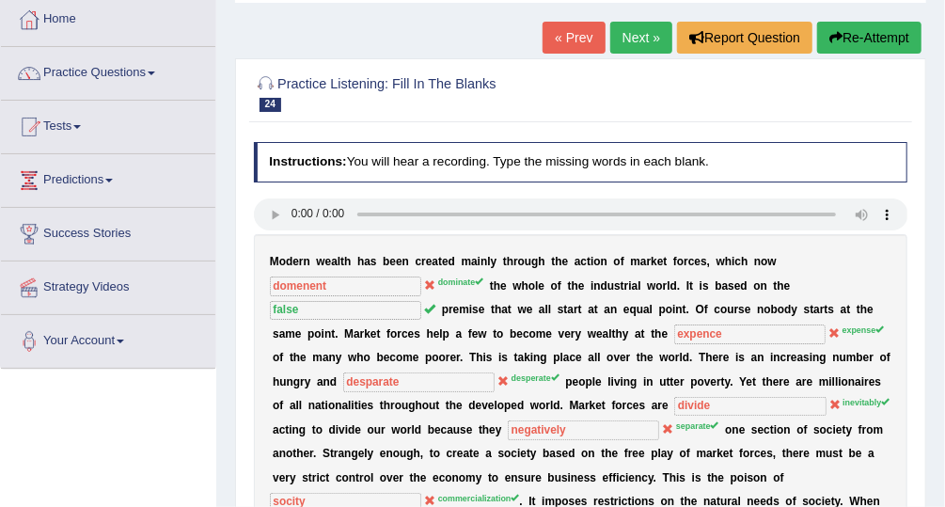
scroll to position [87, 0]
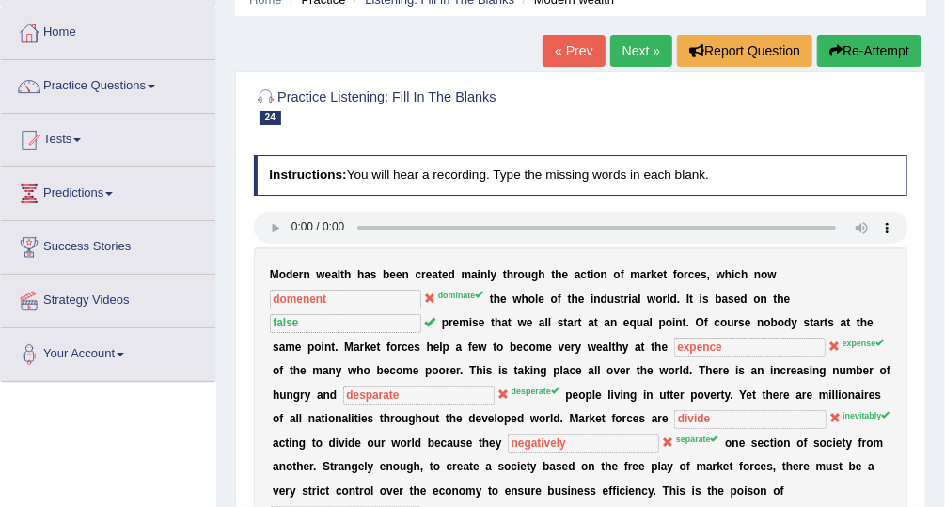
click at [634, 54] on link "Next »" at bounding box center [642, 51] width 62 height 32
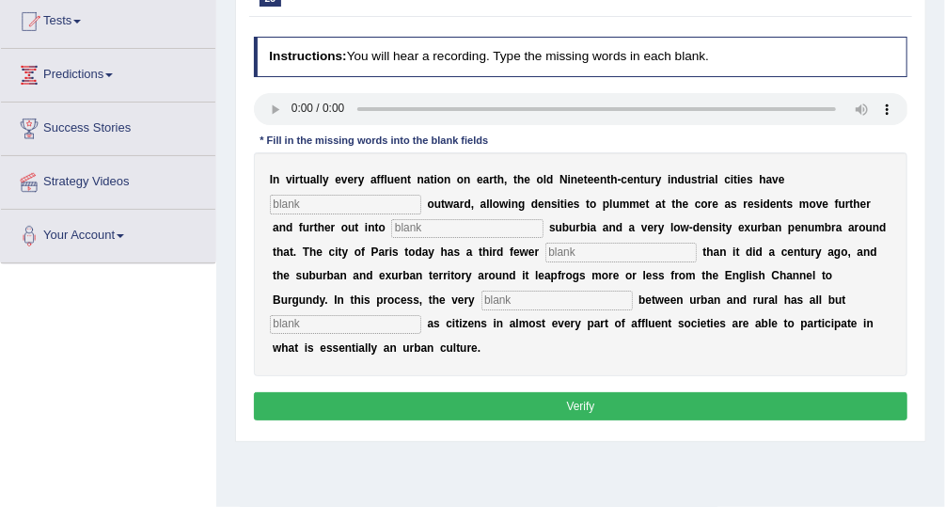
scroll to position [227, 0]
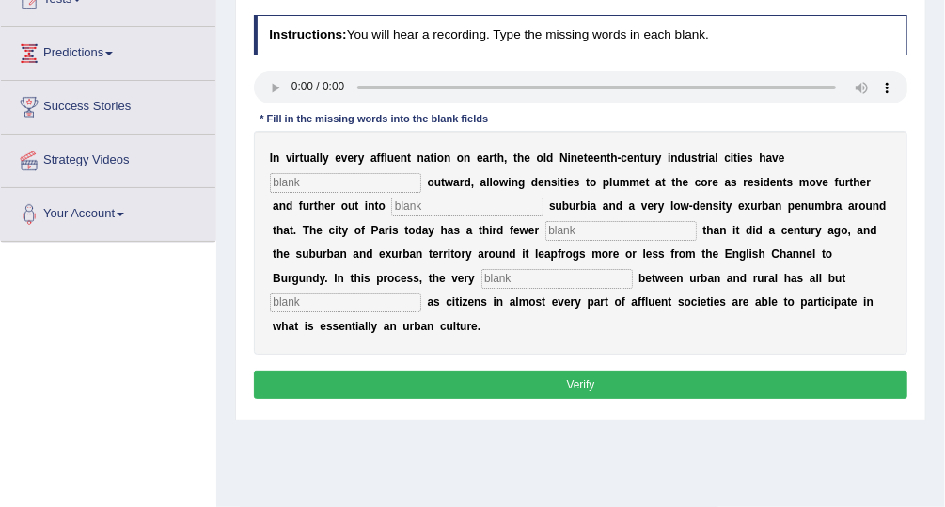
click at [324, 173] on input "text" at bounding box center [345, 182] width 151 height 19
type input "exploted"
click at [391, 208] on input "text" at bounding box center [466, 207] width 151 height 19
type input "lookded"
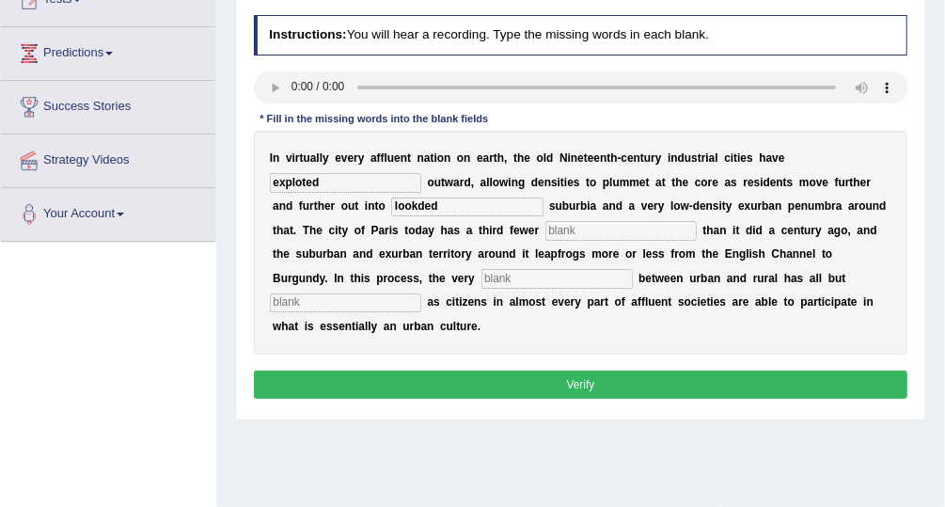
click at [546, 228] on input "text" at bounding box center [621, 230] width 151 height 19
type input "in"
click at [421, 294] on input "text" at bounding box center [345, 303] width 151 height 19
type input "as"
click at [482, 278] on input "text" at bounding box center [557, 278] width 151 height 19
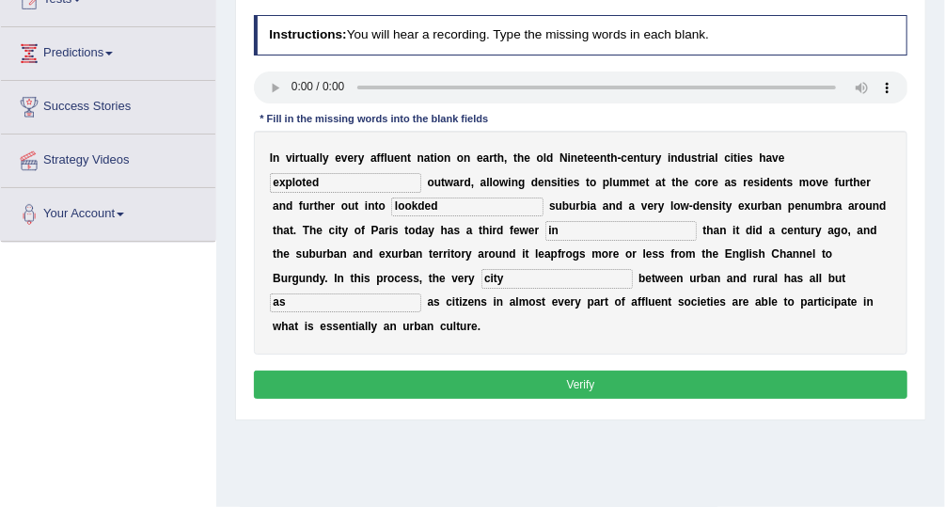
type input "city"
click at [424, 371] on button "Verify" at bounding box center [581, 384] width 655 height 27
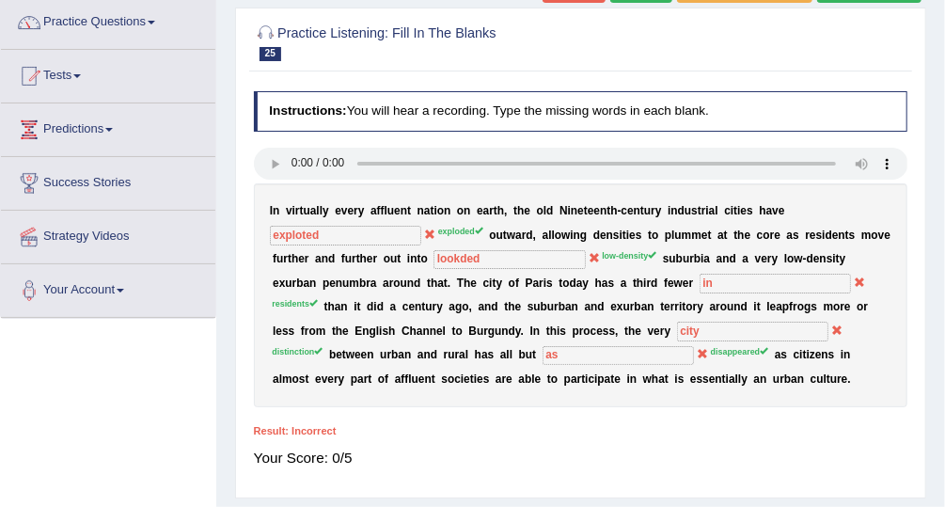
scroll to position [93, 0]
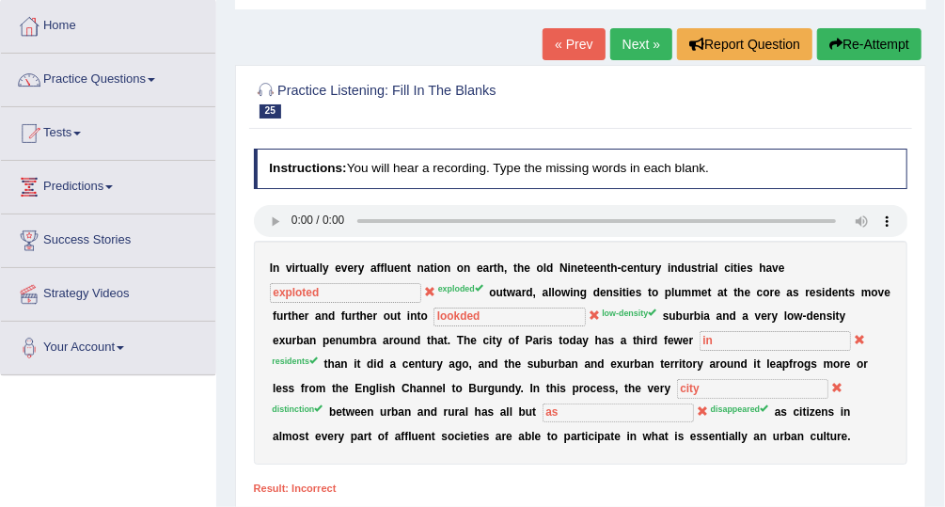
click at [660, 37] on link "Next »" at bounding box center [642, 44] width 62 height 32
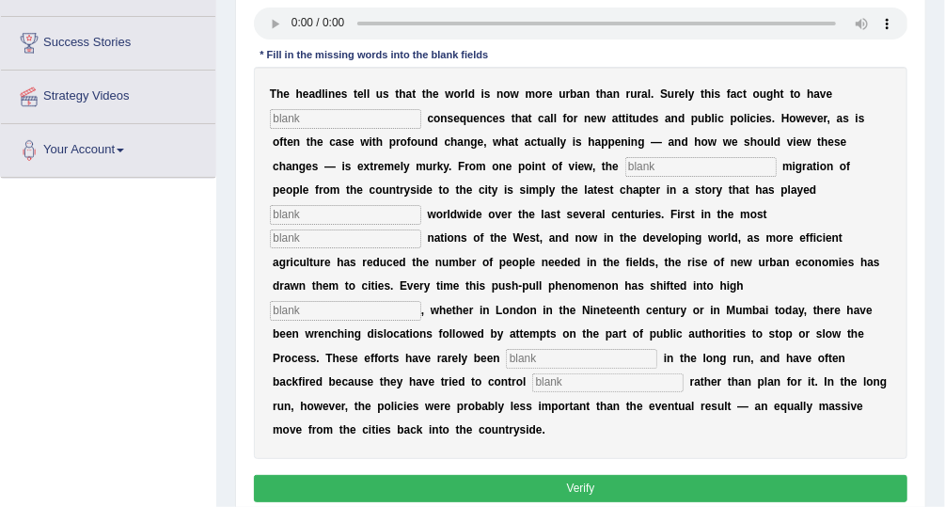
scroll to position [293, 0]
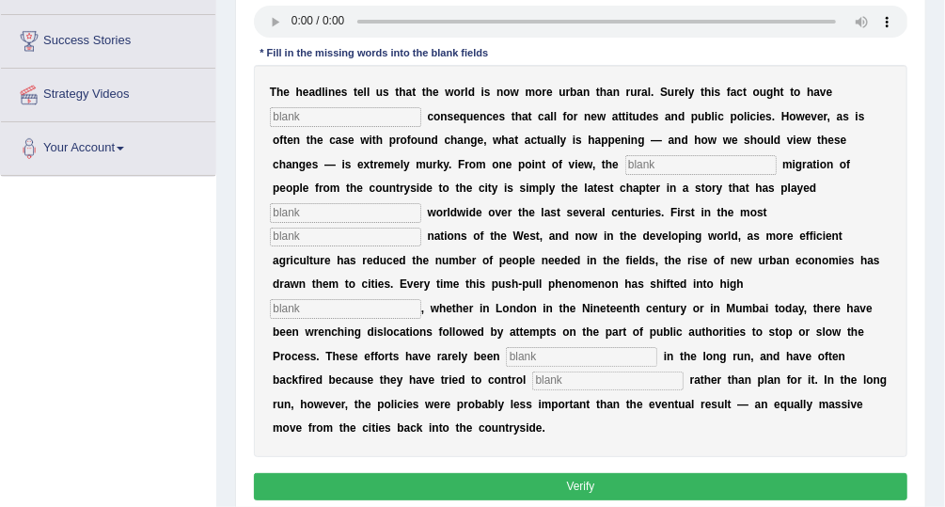
click at [320, 120] on input "text" at bounding box center [345, 116] width 151 height 19
type input "profund"
click at [626, 164] on input "text" at bounding box center [701, 164] width 151 height 19
type input "vast"
click at [421, 203] on input "text" at bounding box center [345, 212] width 151 height 19
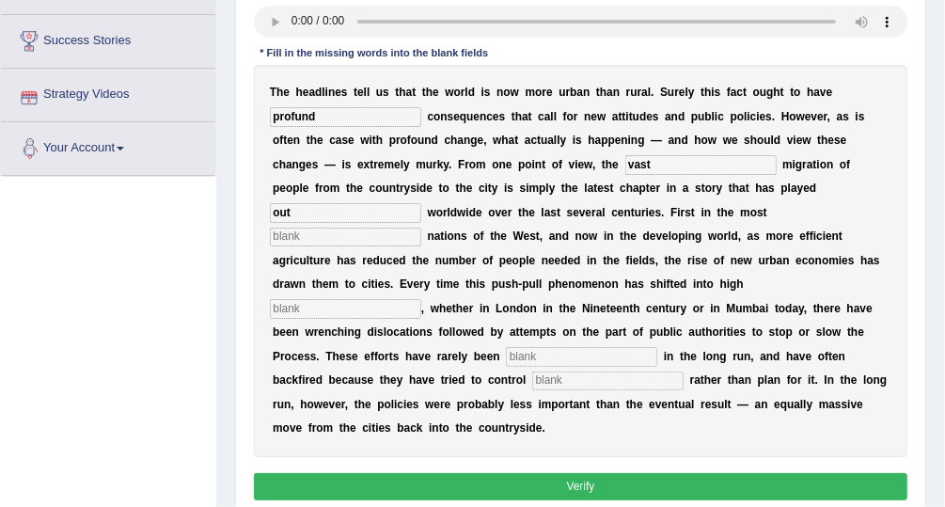
type input "out"
click at [421, 228] on input "text" at bounding box center [345, 237] width 151 height 19
type input "iffuent"
click at [359, 299] on input "text" at bounding box center [345, 308] width 151 height 19
type input "gear"
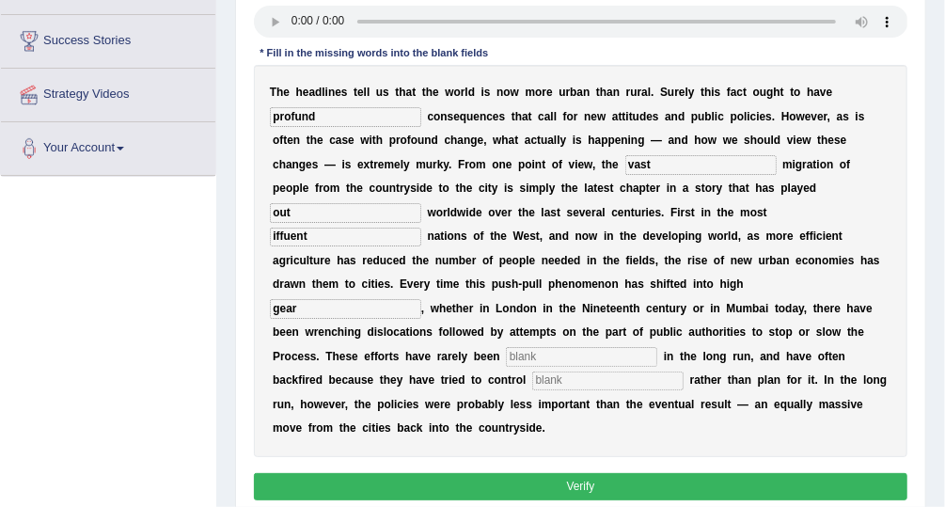
click at [506, 347] on input "text" at bounding box center [581, 356] width 151 height 19
type input "effective"
click at [532, 372] on input "text" at bounding box center [607, 381] width 151 height 19
type input "behavbier"
click at [427, 473] on button "Verify" at bounding box center [581, 486] width 655 height 27
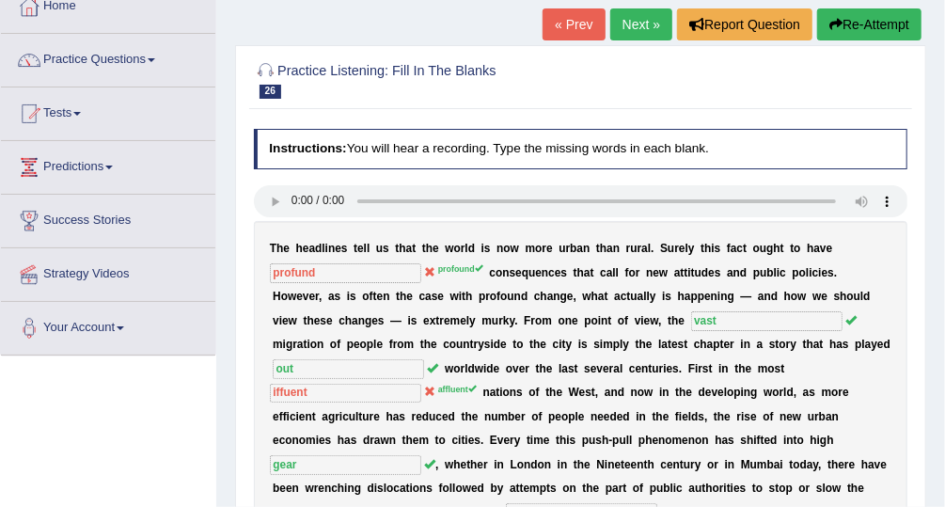
scroll to position [112, 0]
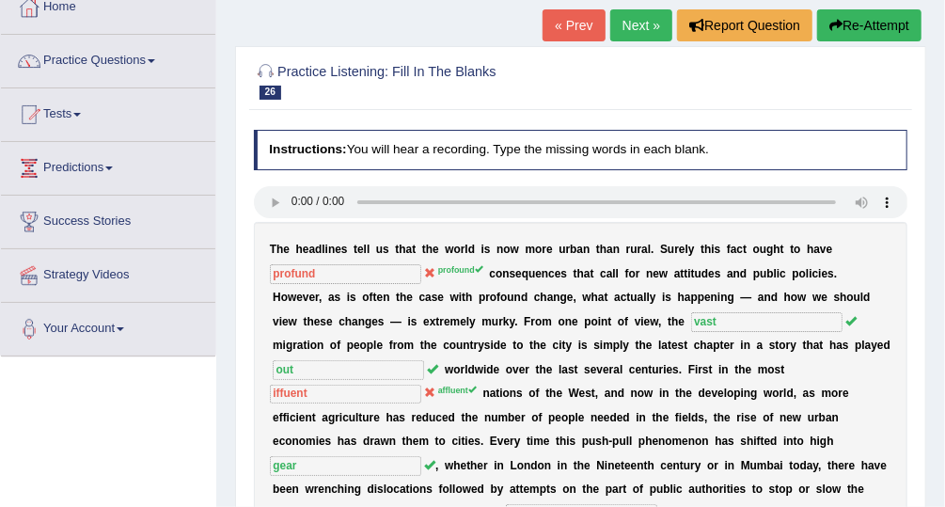
click at [645, 28] on link "Next »" at bounding box center [642, 25] width 62 height 32
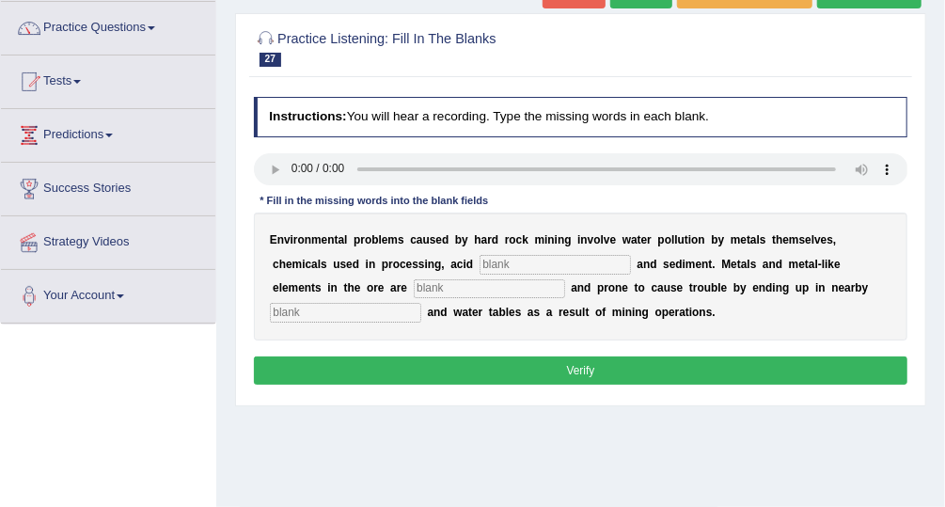
scroll to position [155, 0]
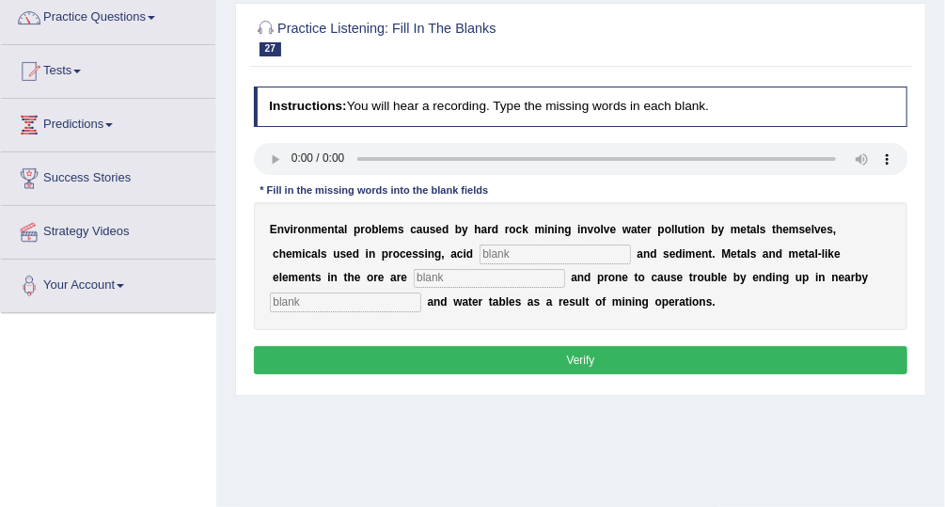
click at [421, 293] on input "text" at bounding box center [345, 302] width 151 height 19
type input "strem"
click at [414, 274] on input "text" at bounding box center [489, 278] width 151 height 19
type input "blockage"
click at [480, 246] on input "text" at bounding box center [555, 254] width 151 height 19
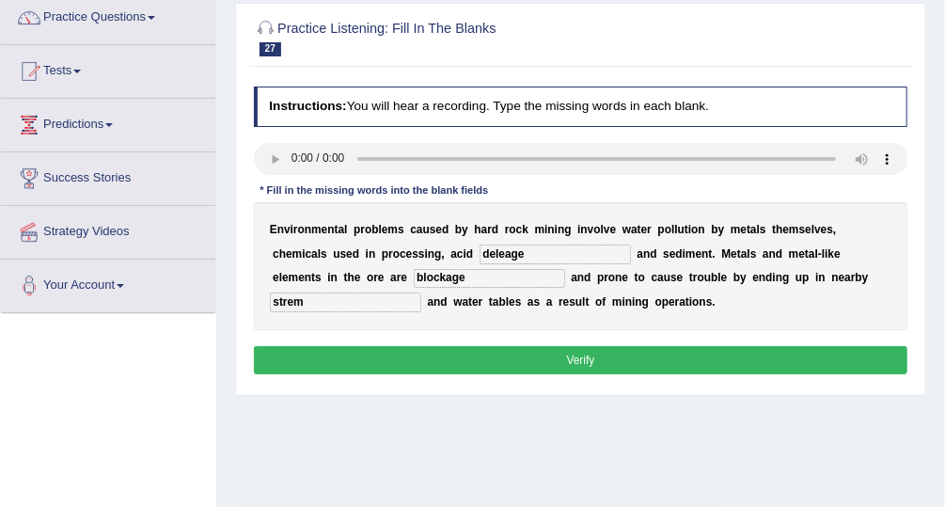
type input "deleage"
click at [534, 353] on button "Verify" at bounding box center [581, 359] width 655 height 27
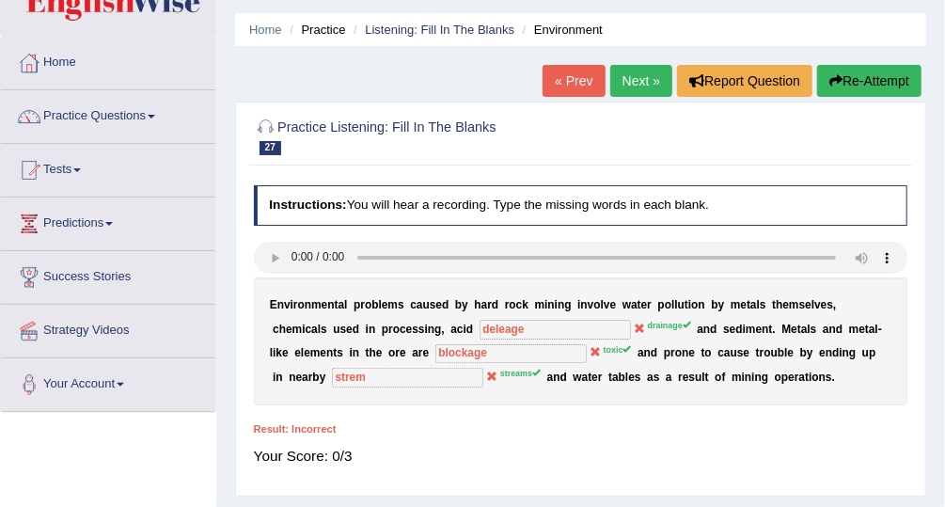
scroll to position [56, 0]
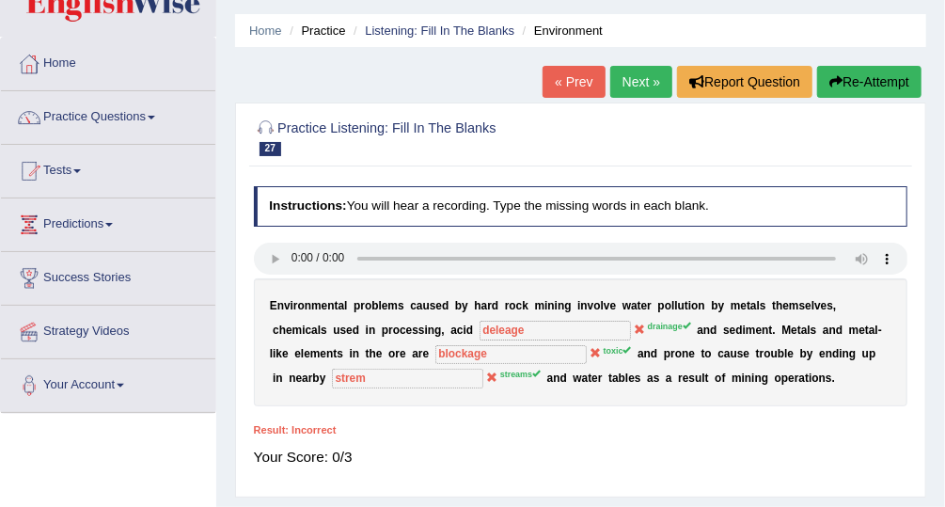
click at [633, 93] on link "Next »" at bounding box center [642, 82] width 62 height 32
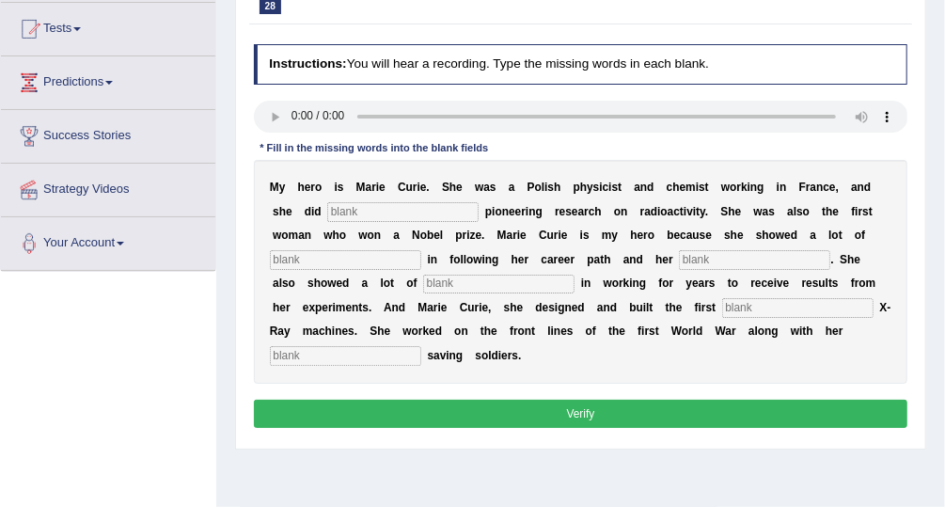
scroll to position [209, 0]
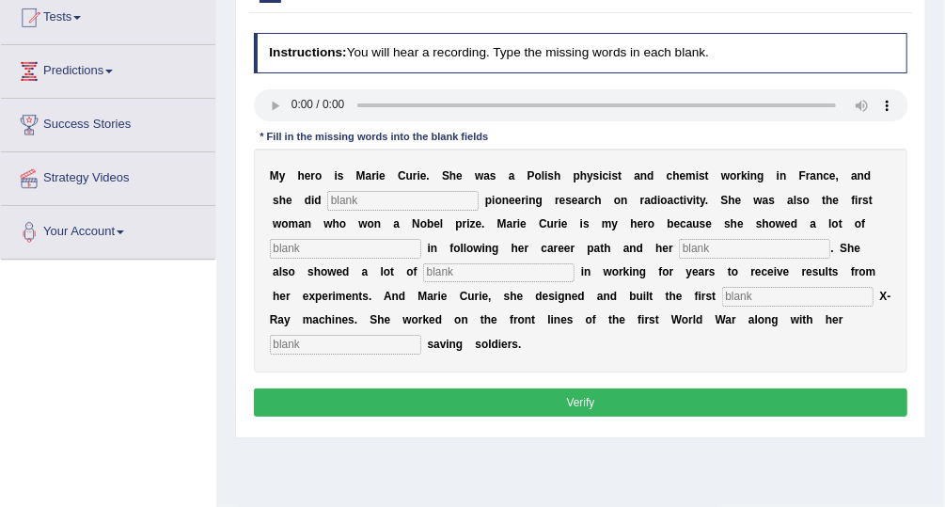
click at [327, 193] on input "text" at bounding box center [402, 200] width 151 height 19
type input "conducting"
click at [421, 239] on input "text" at bounding box center [345, 248] width 151 height 19
type input "determenation"
click at [679, 246] on input "text" at bounding box center [754, 248] width 151 height 19
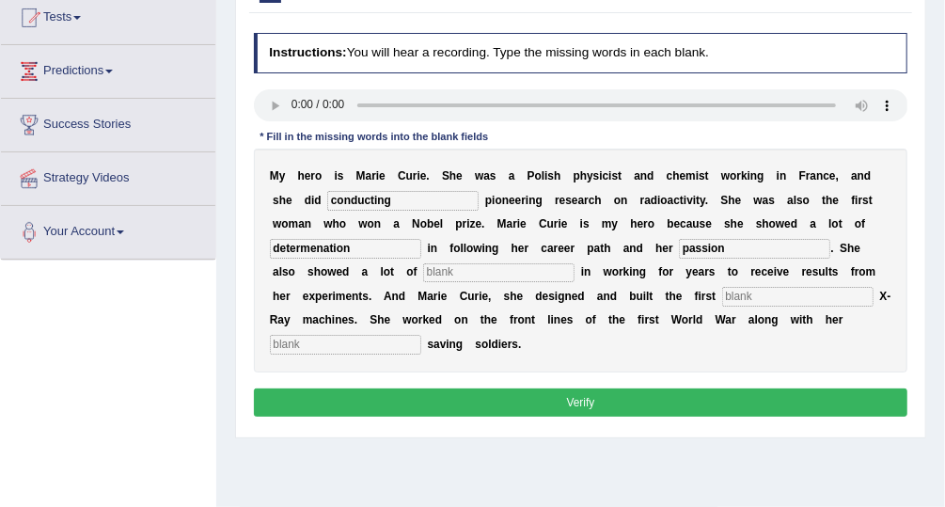
type input "passion"
click at [423, 272] on input "text" at bounding box center [498, 272] width 151 height 19
type input "patience"
click at [723, 298] on input "text" at bounding box center [798, 296] width 151 height 19
type input "mobile"
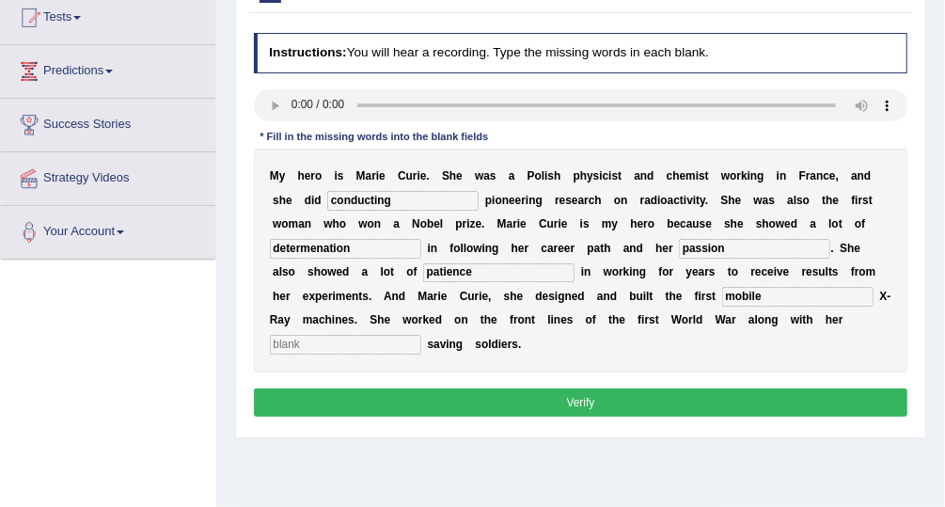
click at [421, 335] on input "text" at bounding box center [345, 344] width 151 height 19
type input "daughter"
click at [723, 294] on input "mobile" at bounding box center [798, 296] width 151 height 19
type input "morden"
click at [572, 389] on button "Verify" at bounding box center [581, 402] width 655 height 27
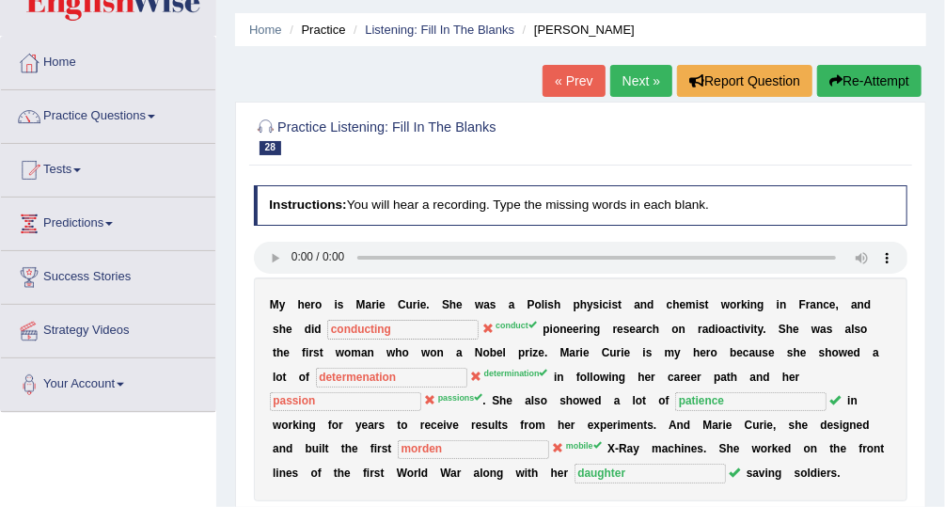
scroll to position [56, 0]
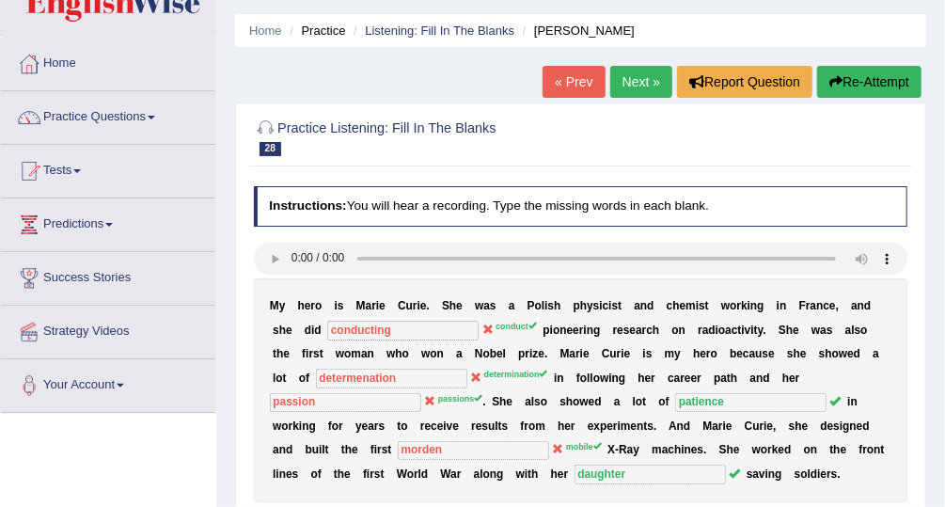
click at [659, 73] on link "Next »" at bounding box center [642, 82] width 62 height 32
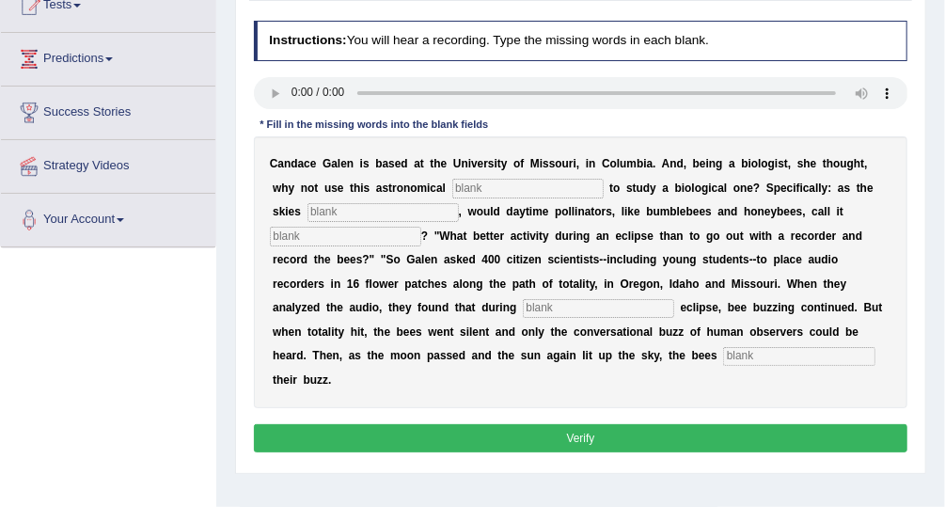
scroll to position [232, 0]
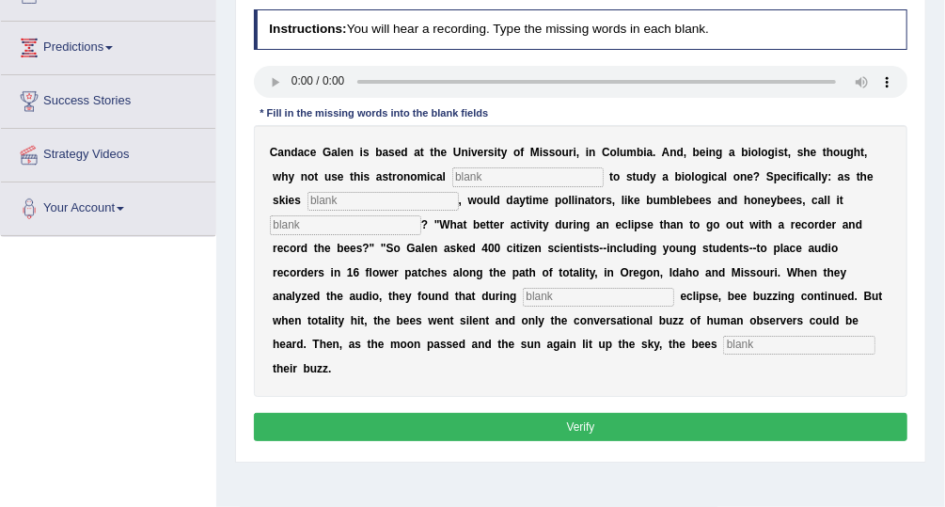
click at [453, 169] on input "text" at bounding box center [528, 176] width 151 height 19
type input "finominal"
click at [308, 195] on input "text" at bounding box center [383, 201] width 151 height 19
type input "darkend"
click at [309, 216] on input "text" at bounding box center [345, 224] width 151 height 19
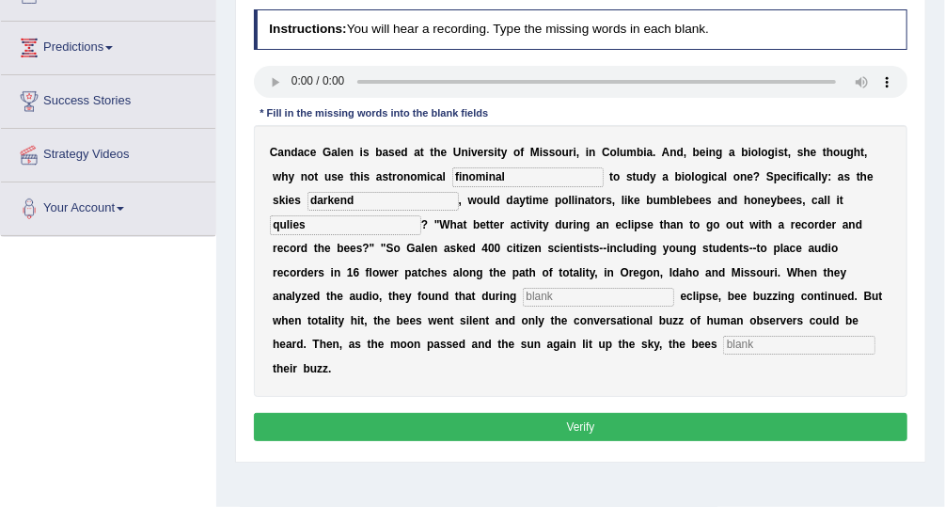
type input "qulies"
click at [523, 289] on input "text" at bounding box center [598, 297] width 151 height 19
type input "pertical"
click at [723, 345] on input "text" at bounding box center [798, 345] width 151 height 19
type input "regain"
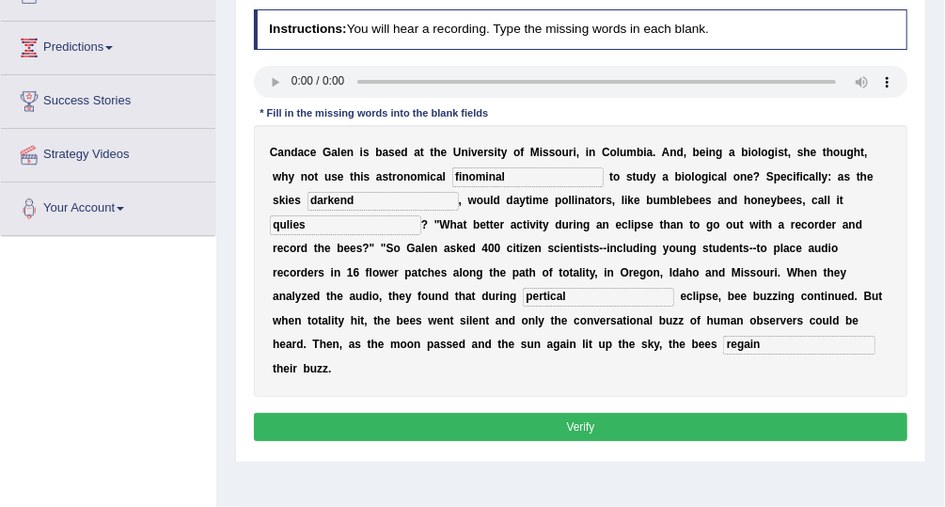
click at [523, 294] on input "pertical" at bounding box center [598, 297] width 151 height 19
type input "partical"
click at [417, 413] on button "Verify" at bounding box center [581, 426] width 655 height 27
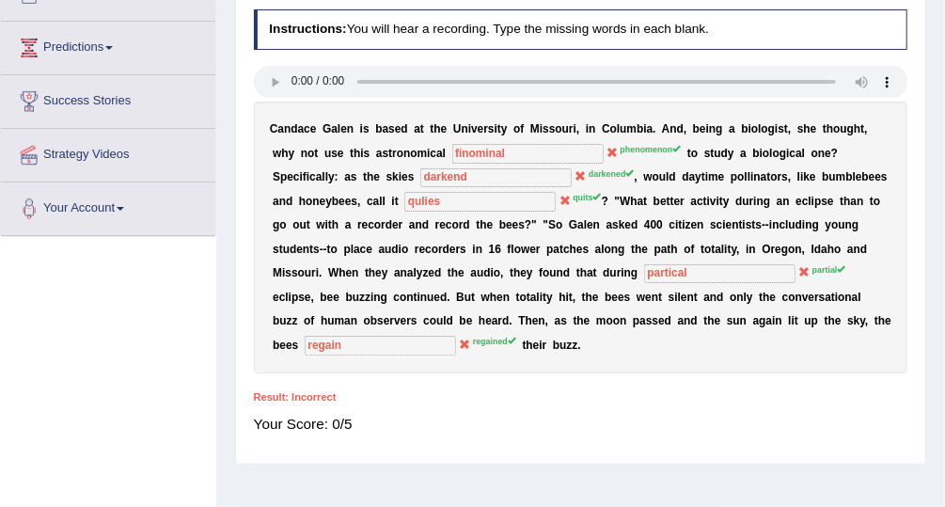
scroll to position [69, 0]
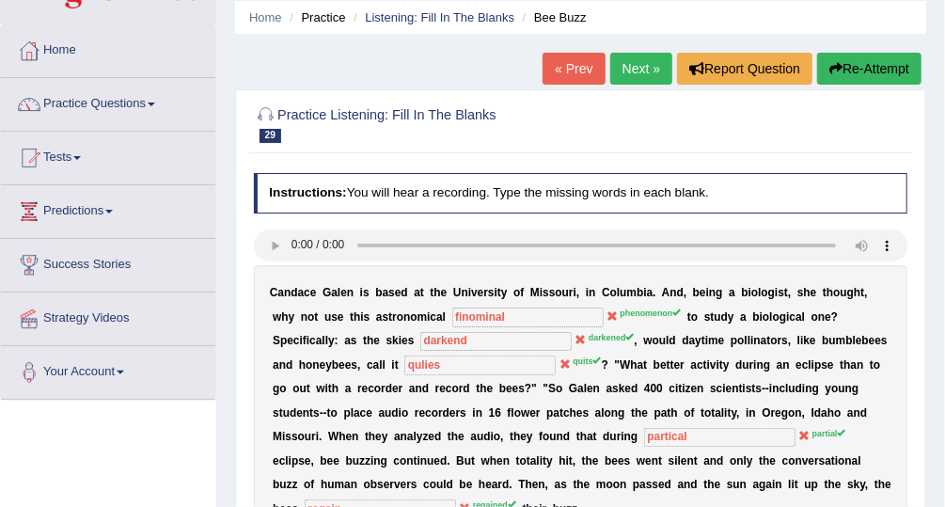
click at [652, 65] on link "Next »" at bounding box center [642, 69] width 62 height 32
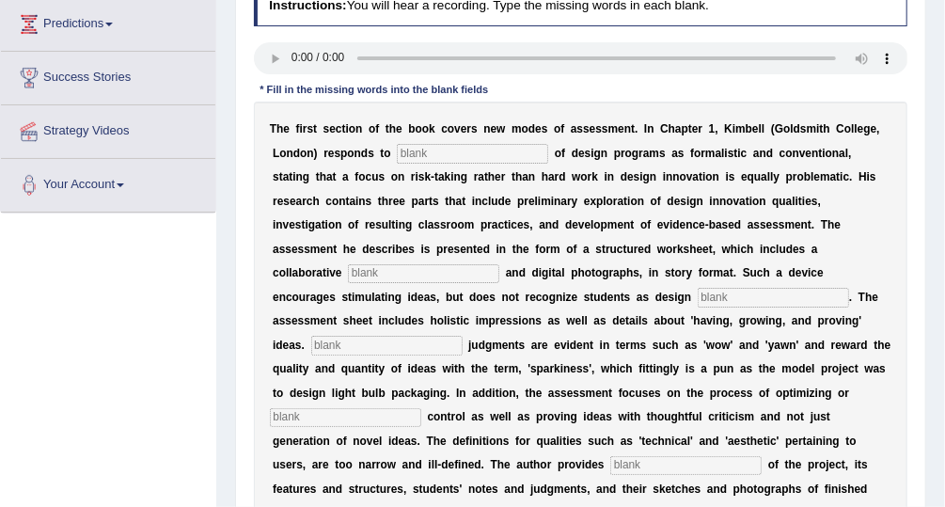
scroll to position [263, 0]
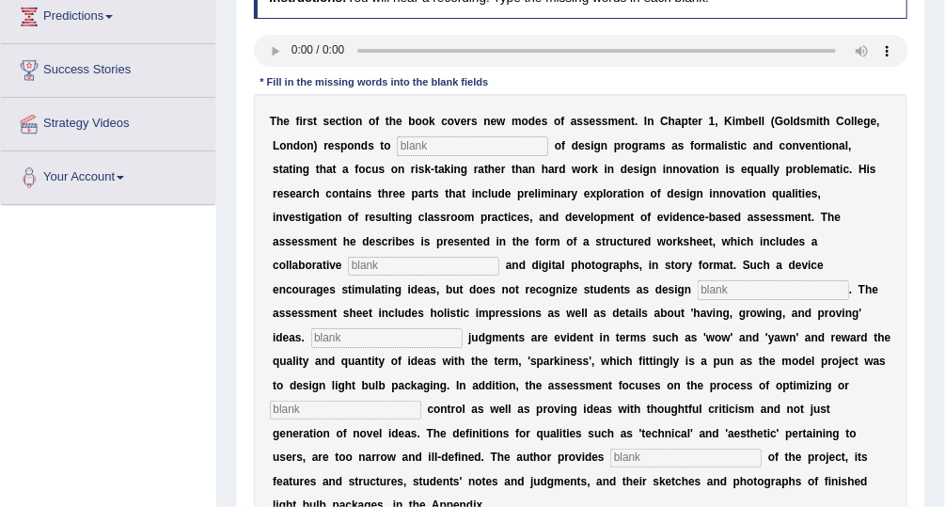
click at [397, 150] on input "text" at bounding box center [472, 145] width 151 height 19
type input "criticisum"
click at [500, 257] on input "text" at bounding box center [423, 266] width 151 height 19
type input "e"
type input "relevent"
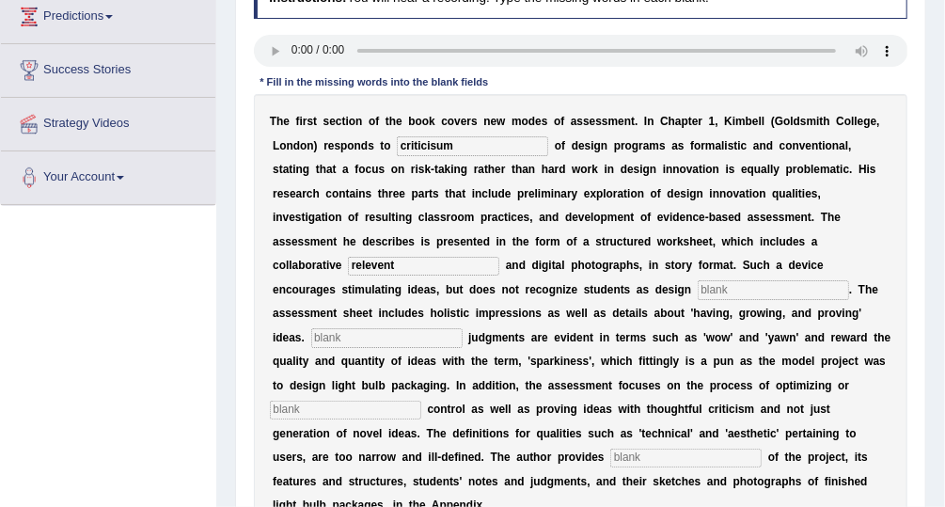
click at [698, 290] on input "text" at bounding box center [773, 289] width 151 height 19
type input "inivitors"
click at [463, 328] on input "text" at bounding box center [386, 337] width 151 height 19
type input "qulative"
click at [327, 401] on input "text" at bounding box center [345, 410] width 151 height 19
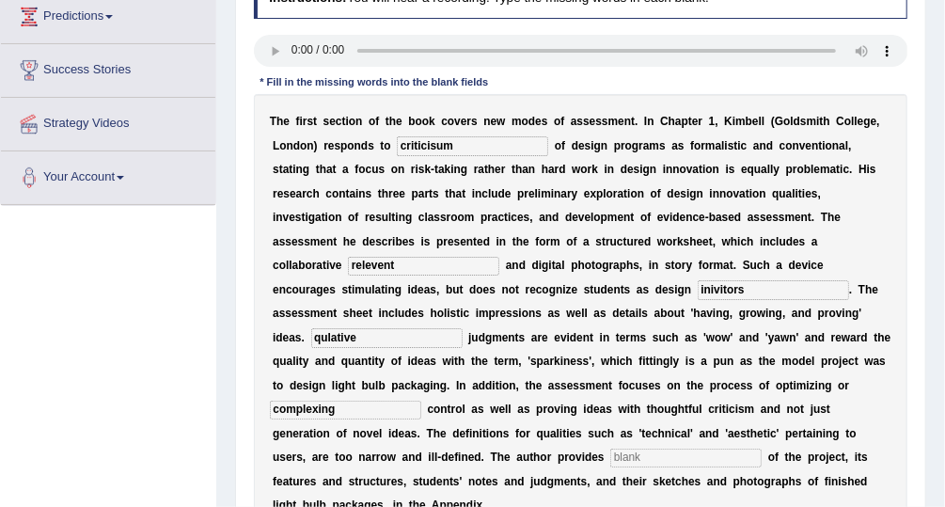
type input "complexing"
click at [611, 449] on input "text" at bounding box center [686, 458] width 151 height 19
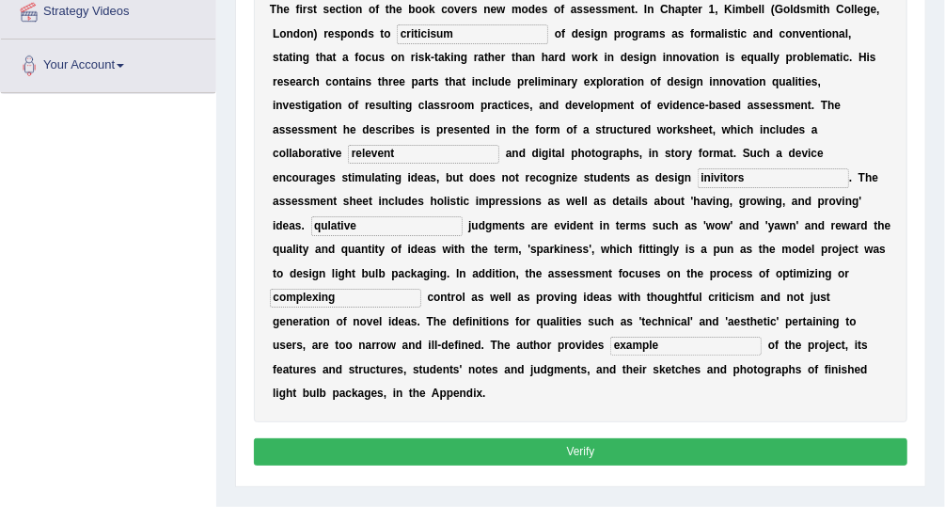
scroll to position [381, 0]
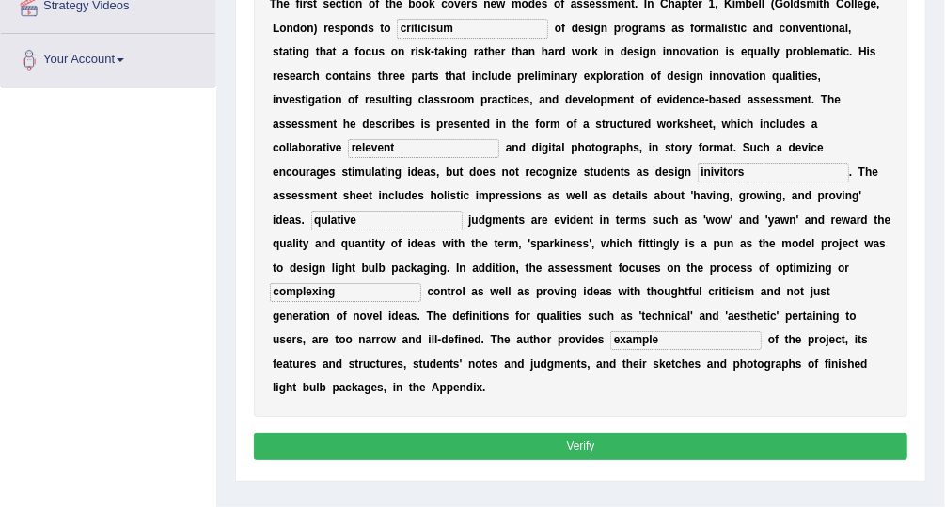
type input "example"
click at [653, 433] on button "Verify" at bounding box center [581, 446] width 655 height 27
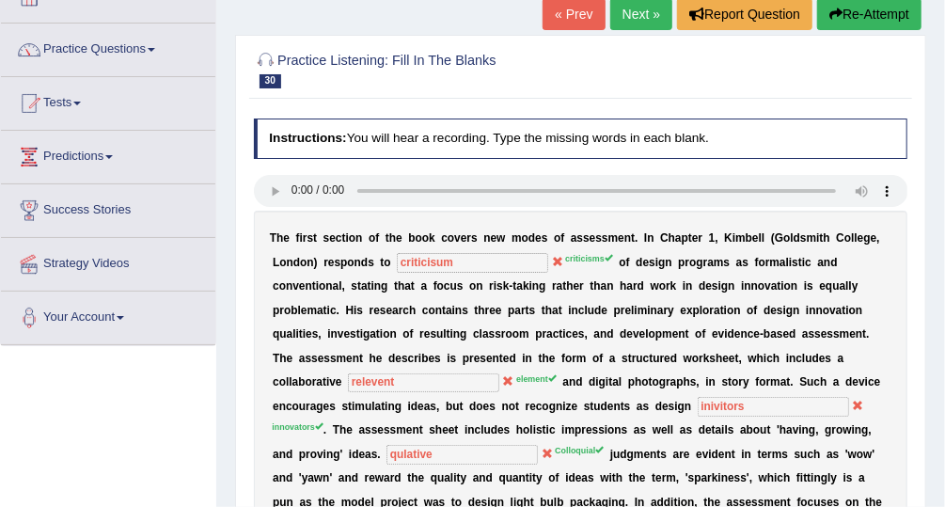
scroll to position [122, 0]
